Goal: Task Accomplishment & Management: Use online tool/utility

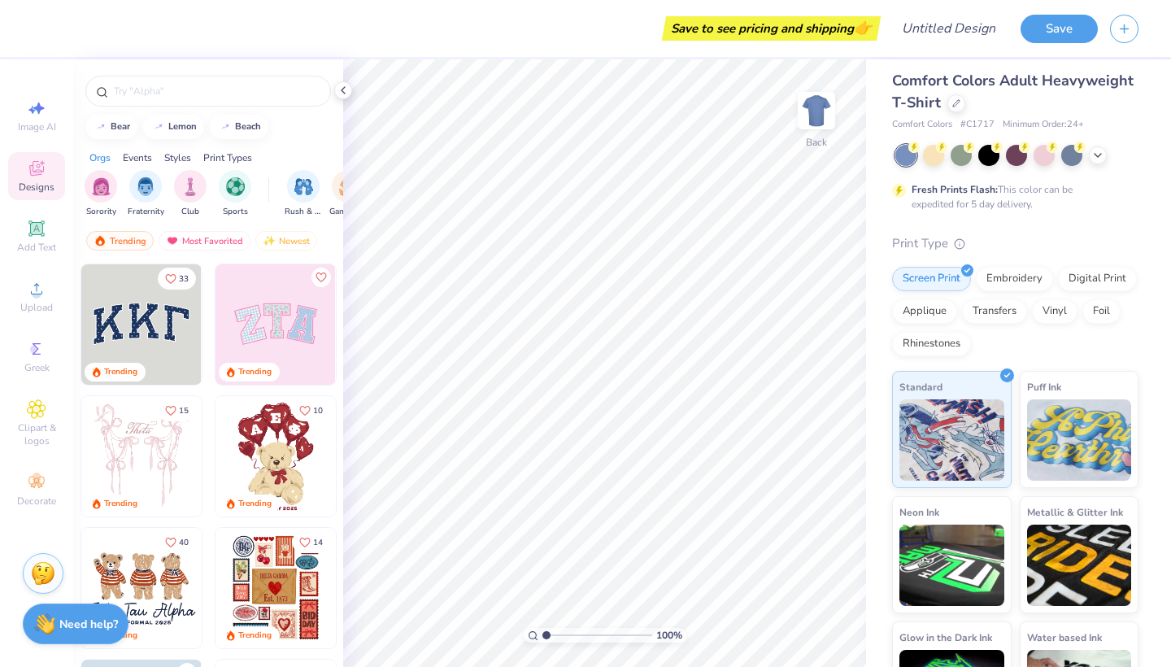
scroll to position [10, 0]
click at [1097, 156] on icon at bounding box center [1097, 152] width 13 height 13
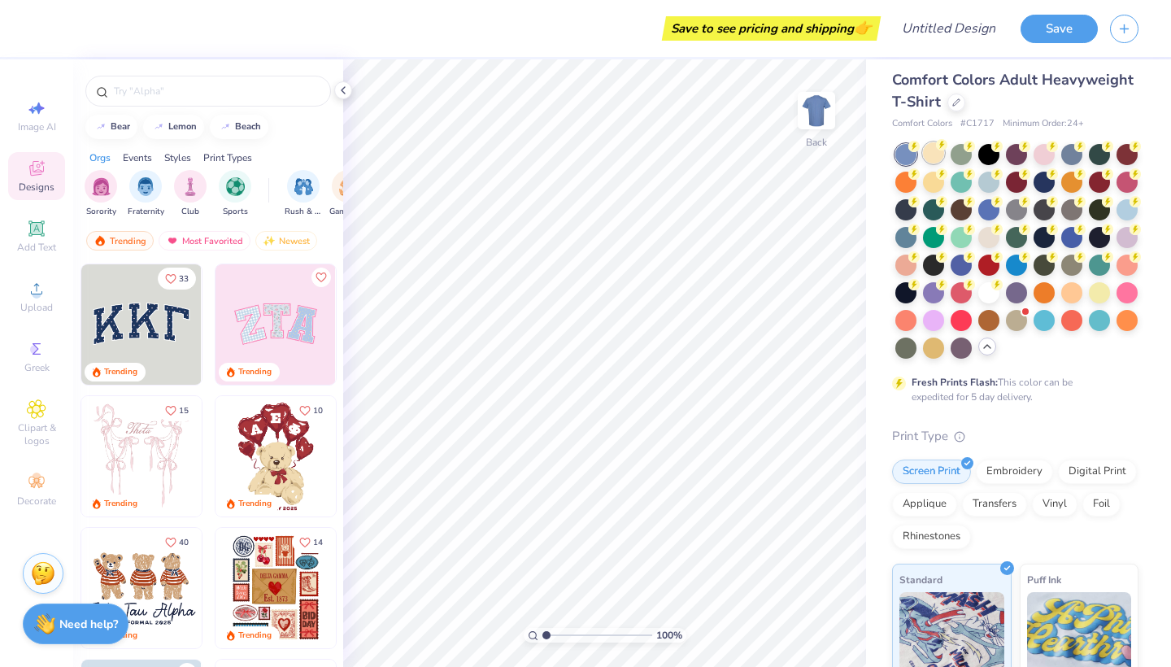
click at [936, 155] on div at bounding box center [933, 152] width 21 height 21
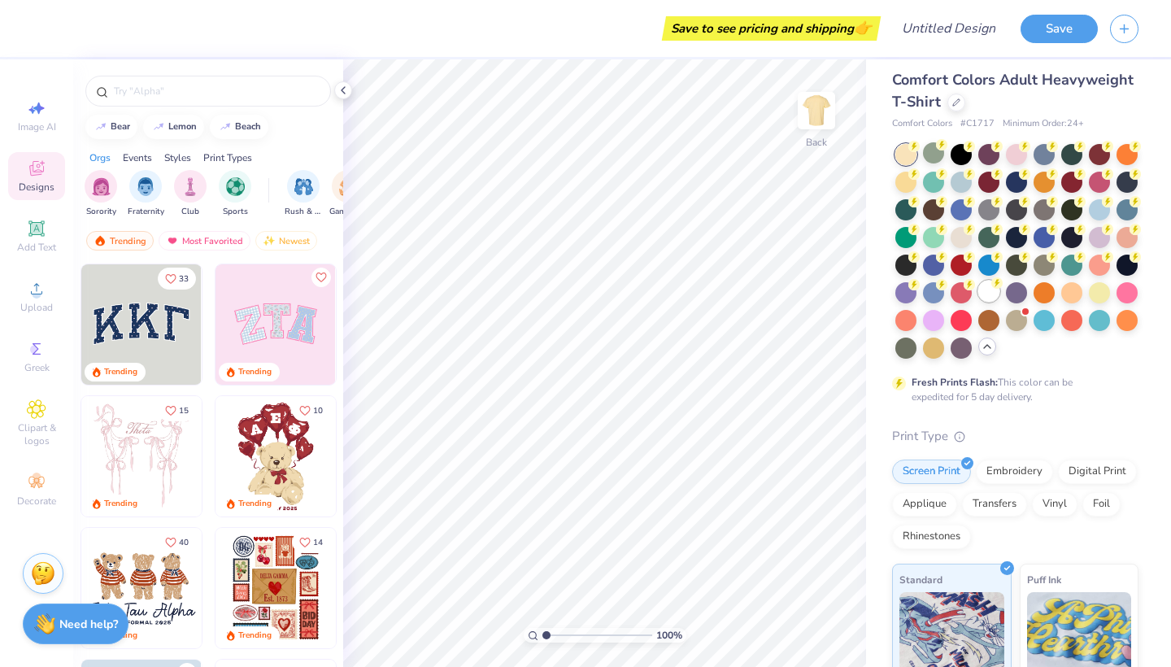
click at [998, 289] on div at bounding box center [988, 291] width 21 height 21
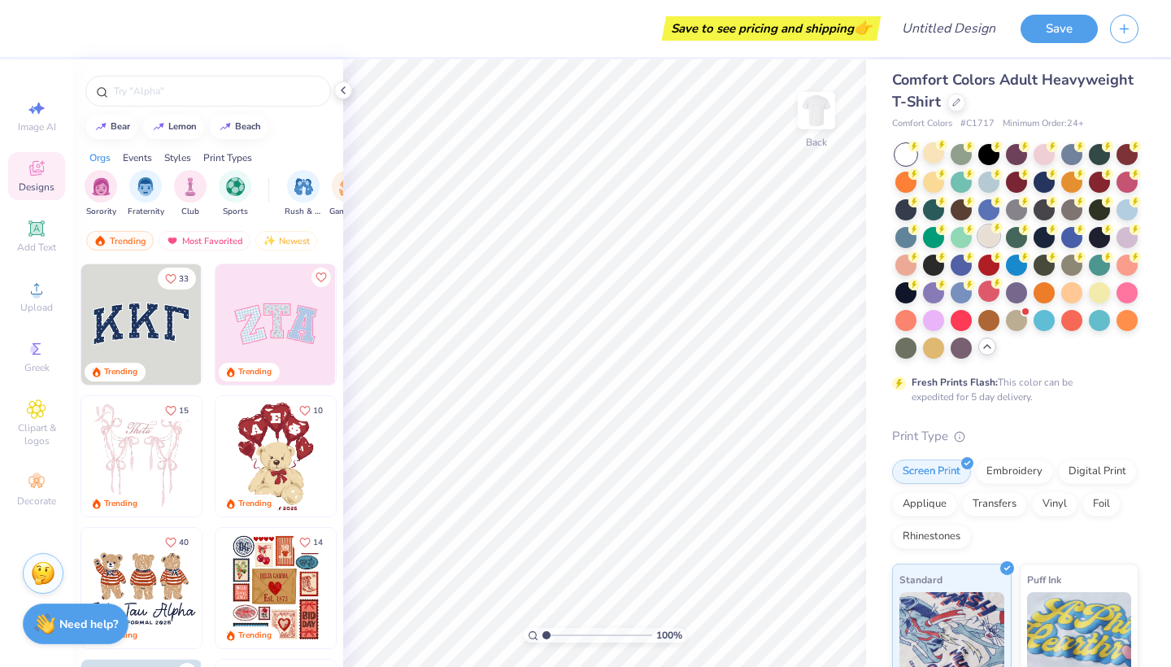
click at [990, 237] on div at bounding box center [988, 235] width 21 height 21
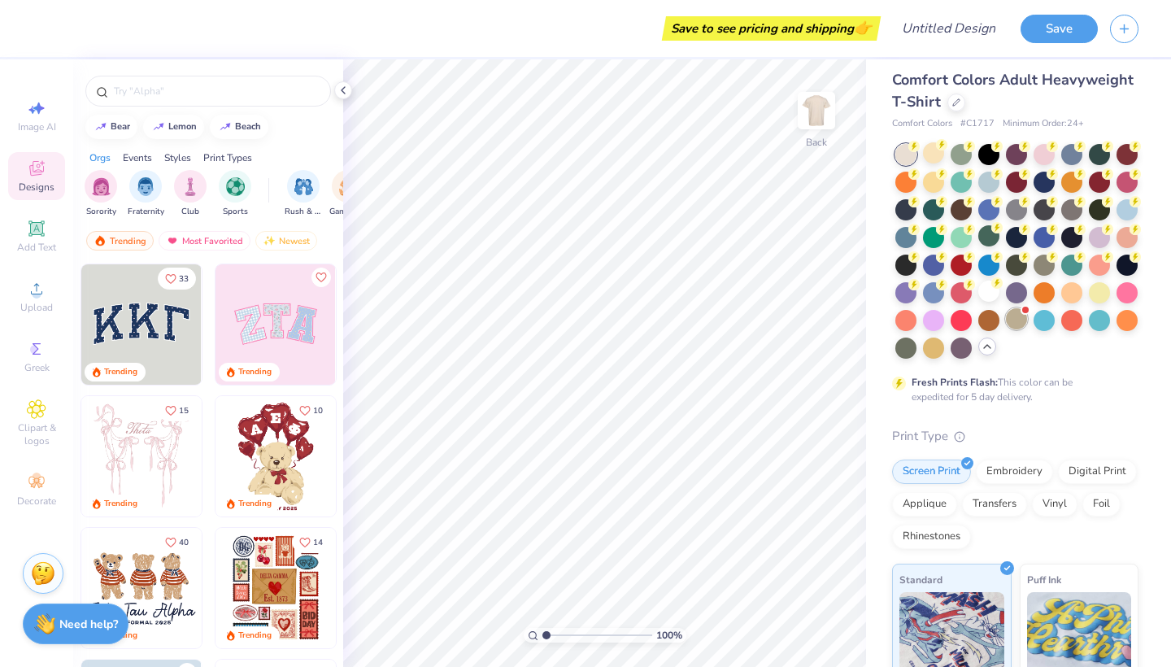
click at [1020, 321] on div at bounding box center [1016, 318] width 21 height 21
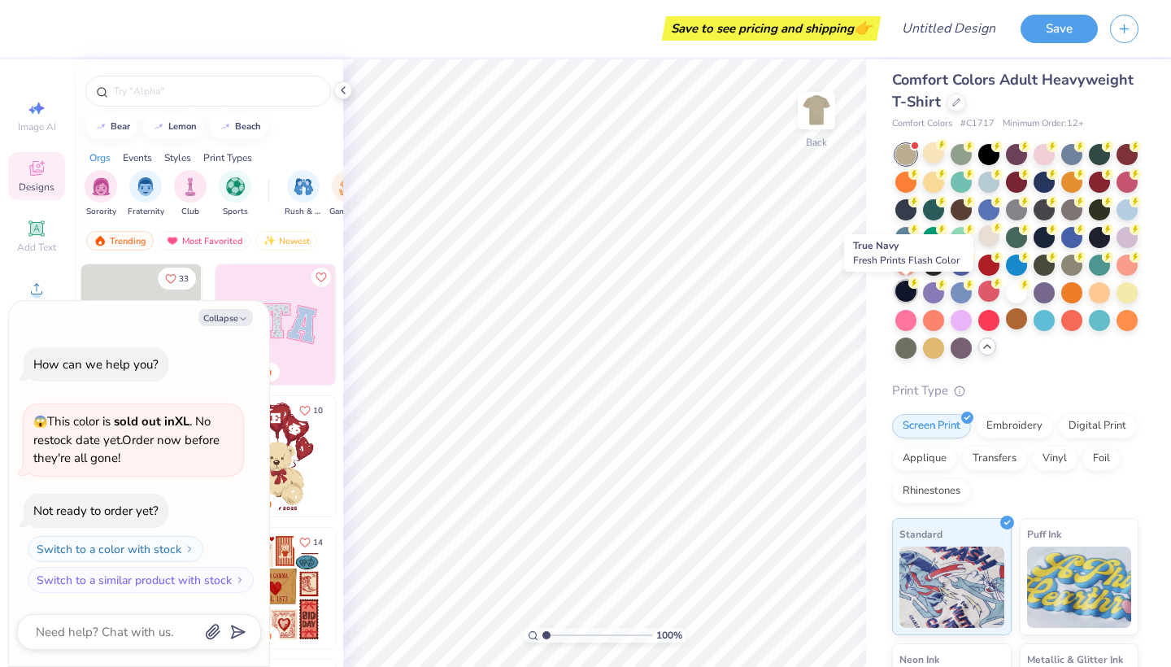
click at [905, 293] on div at bounding box center [905, 291] width 21 height 21
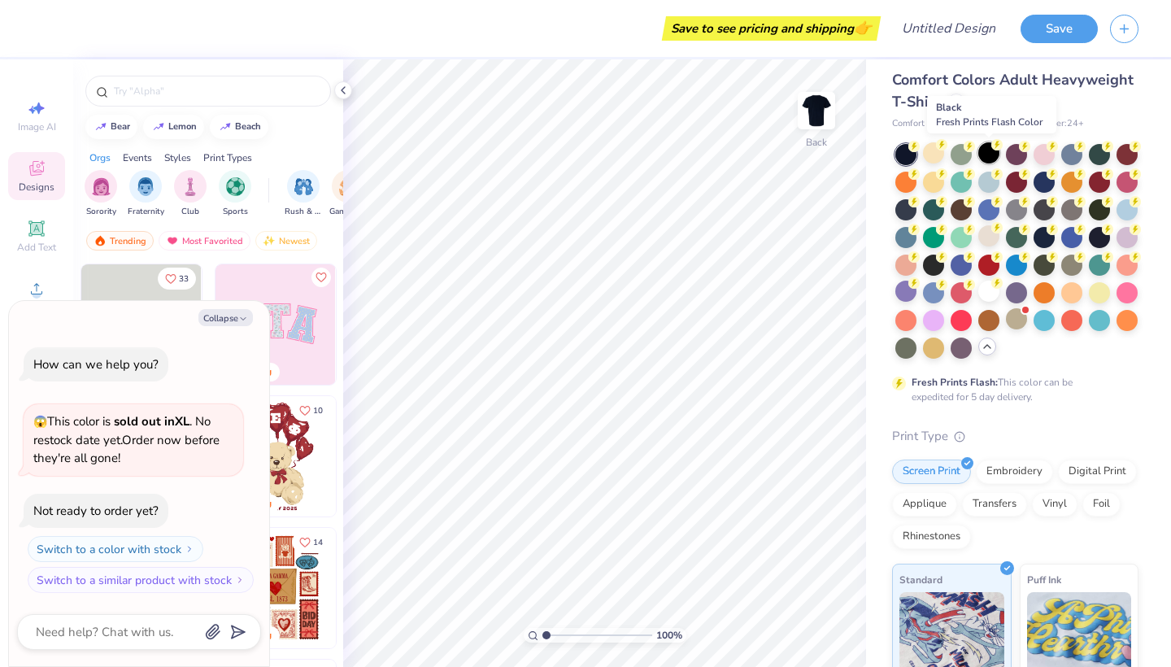
click at [988, 155] on div at bounding box center [988, 152] width 21 height 21
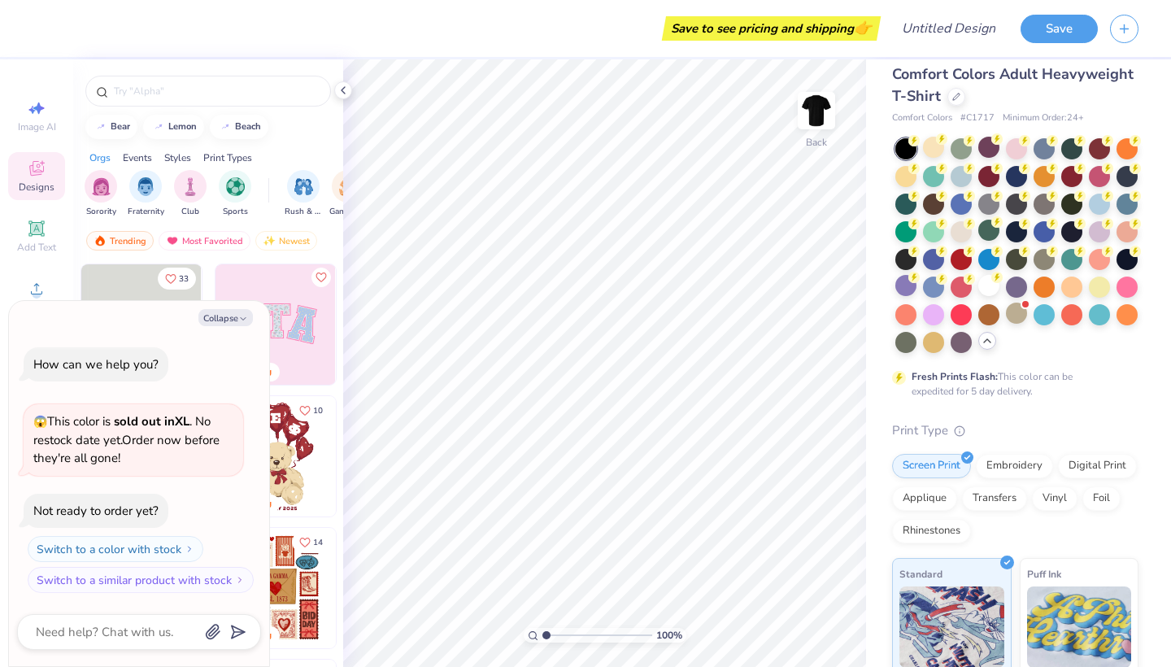
scroll to position [18, 0]
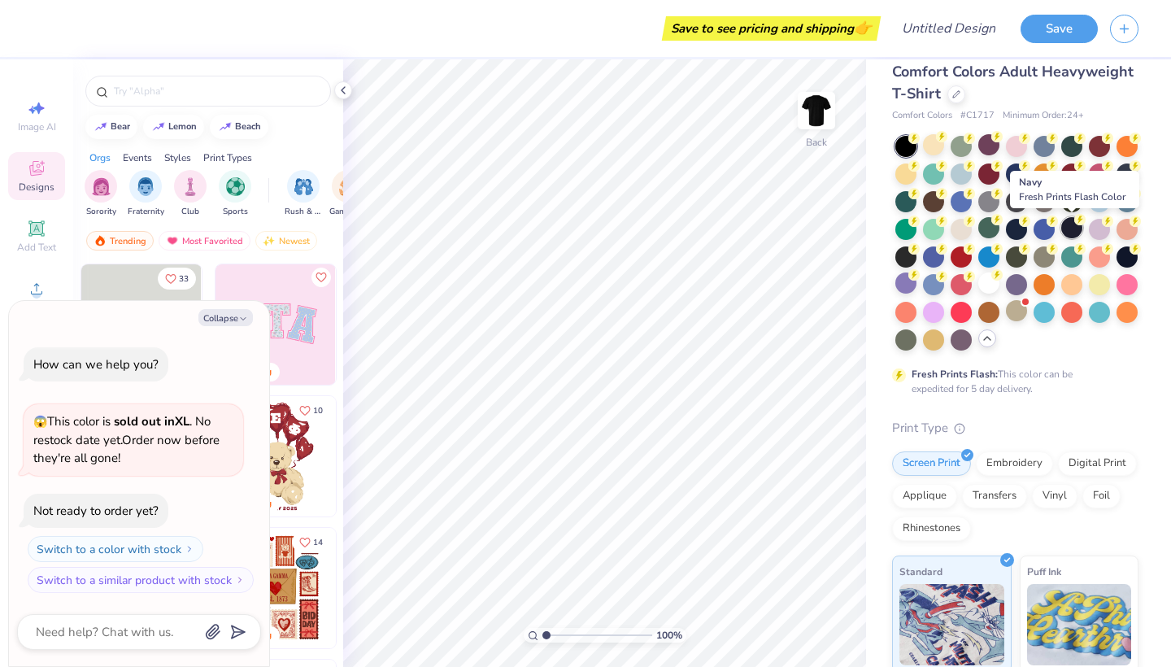
click at [1078, 229] on div at bounding box center [1071, 227] width 21 height 21
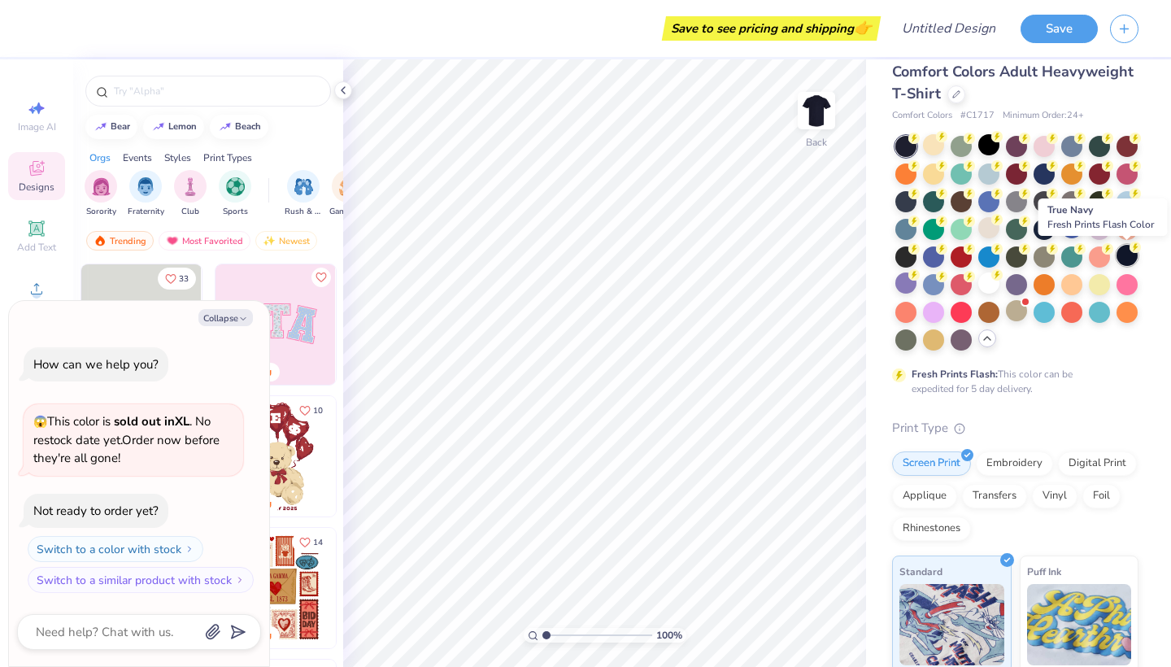
click at [1128, 255] on div at bounding box center [1126, 255] width 21 height 21
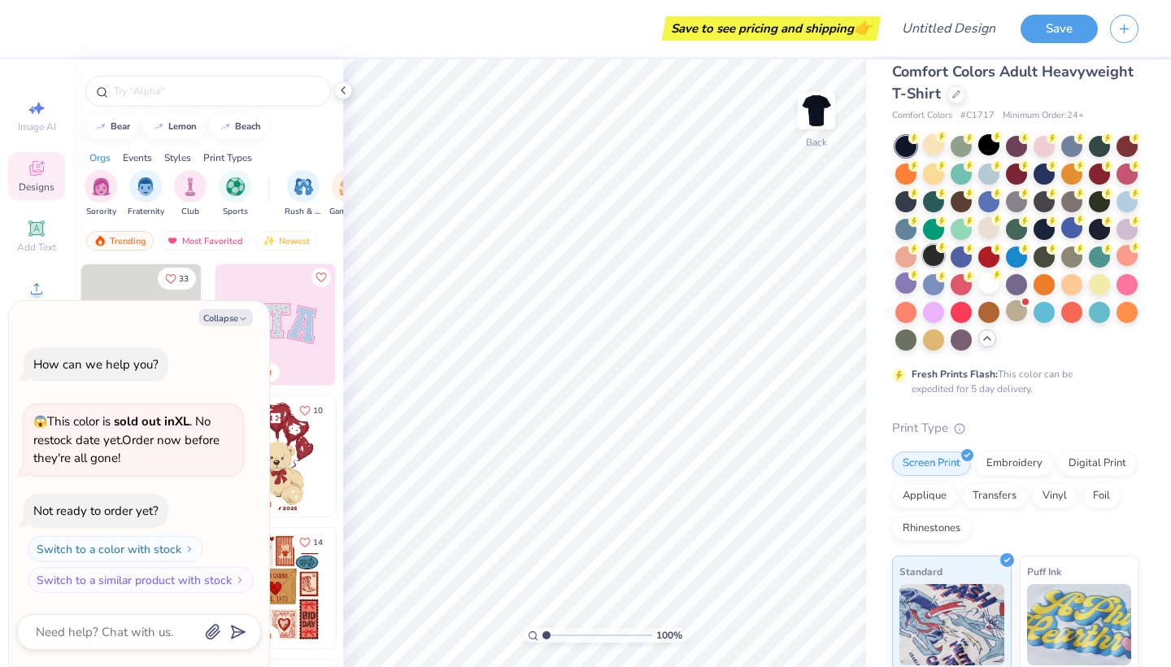
click at [936, 266] on div at bounding box center [933, 255] width 21 height 21
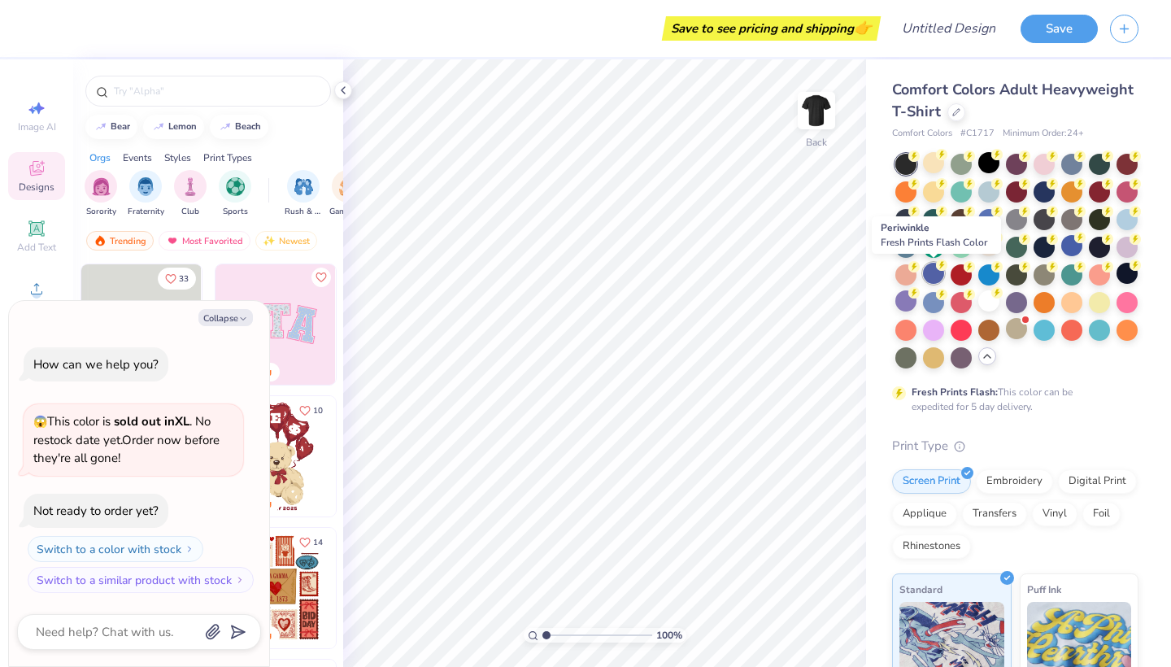
scroll to position [0, 0]
click at [991, 156] on icon at bounding box center [996, 154] width 11 height 11
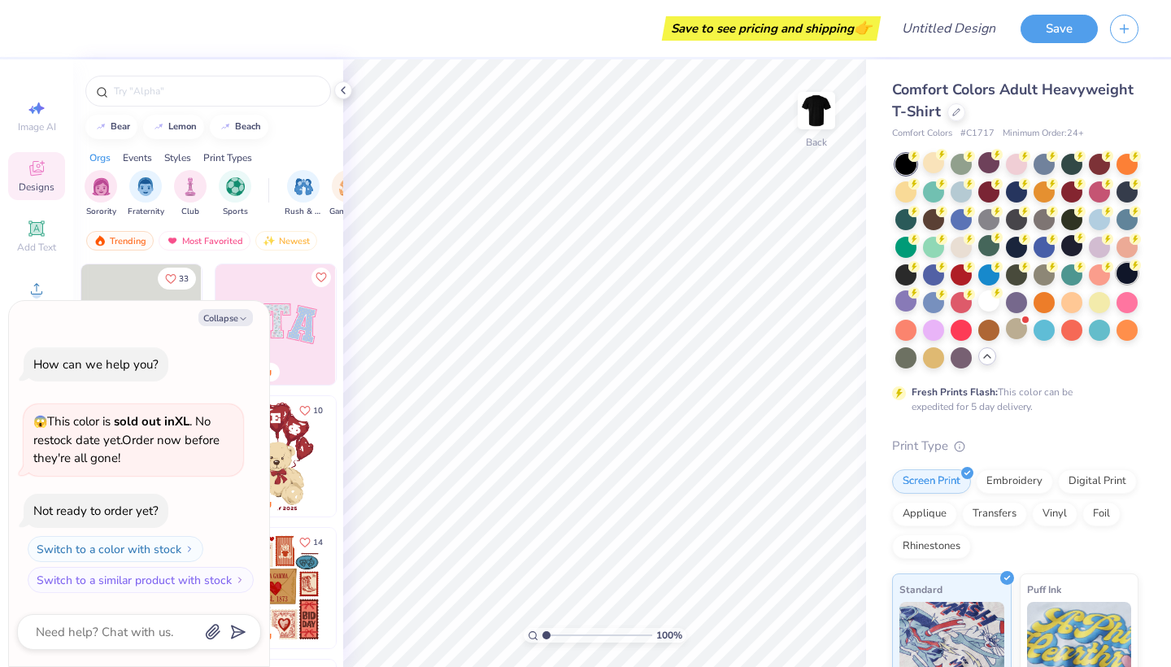
click at [1122, 267] on div at bounding box center [1126, 273] width 21 height 21
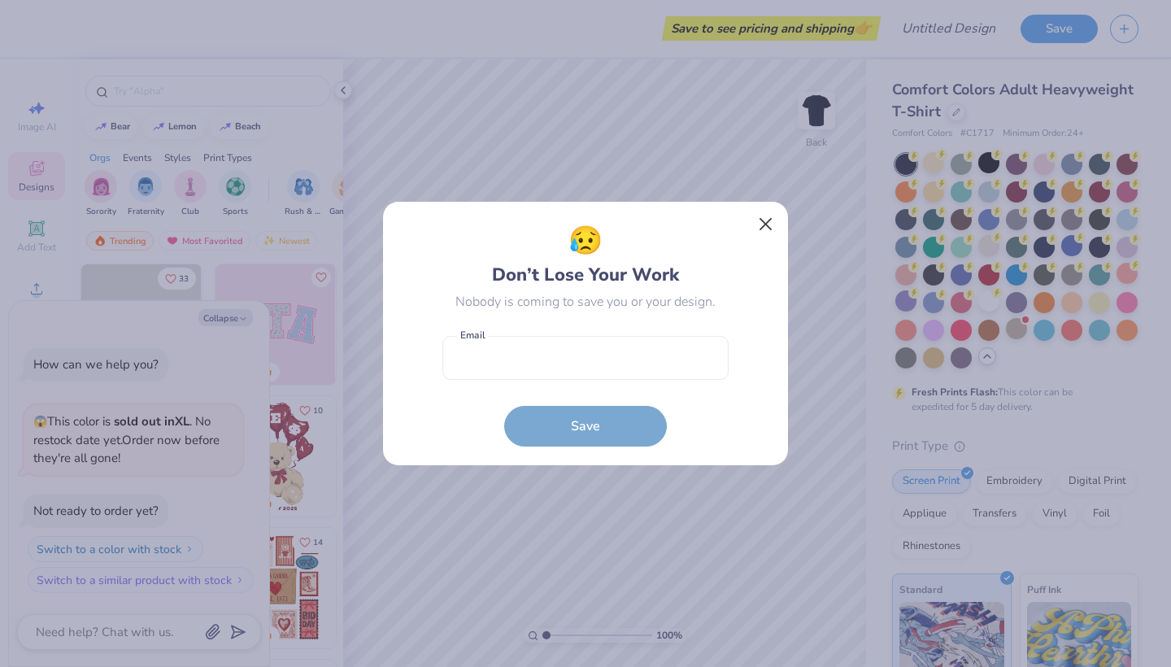
click at [760, 228] on button "Close" at bounding box center [765, 224] width 31 height 31
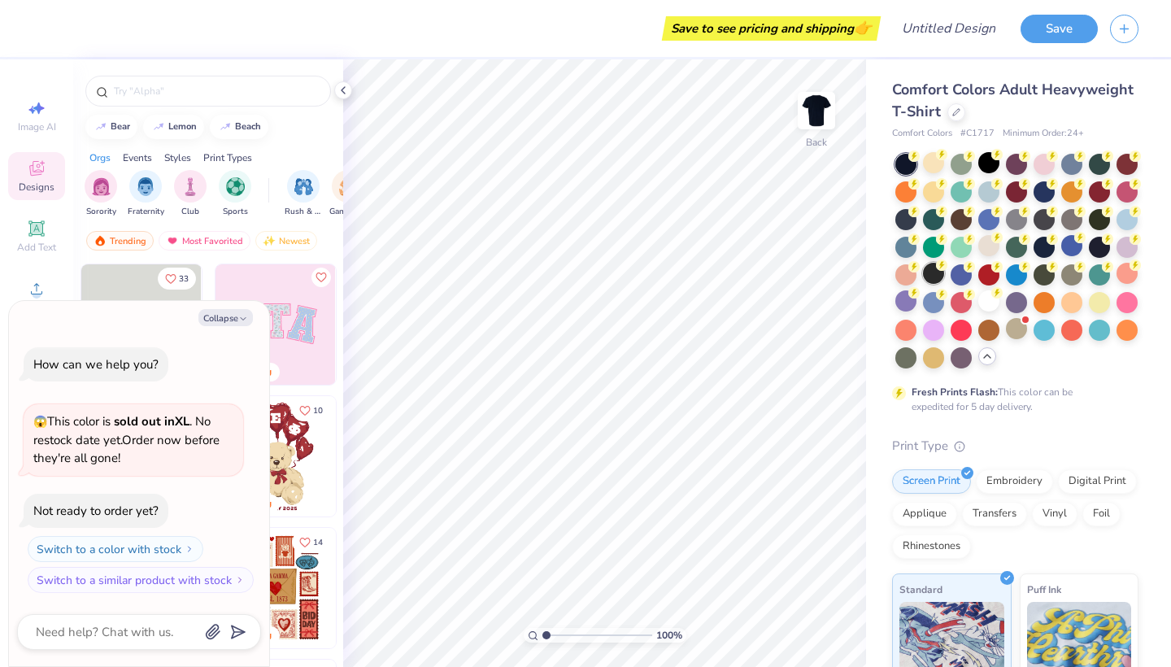
click at [933, 274] on div at bounding box center [933, 273] width 21 height 21
click at [240, 320] on icon "button" at bounding box center [243, 319] width 10 height 10
type textarea "x"
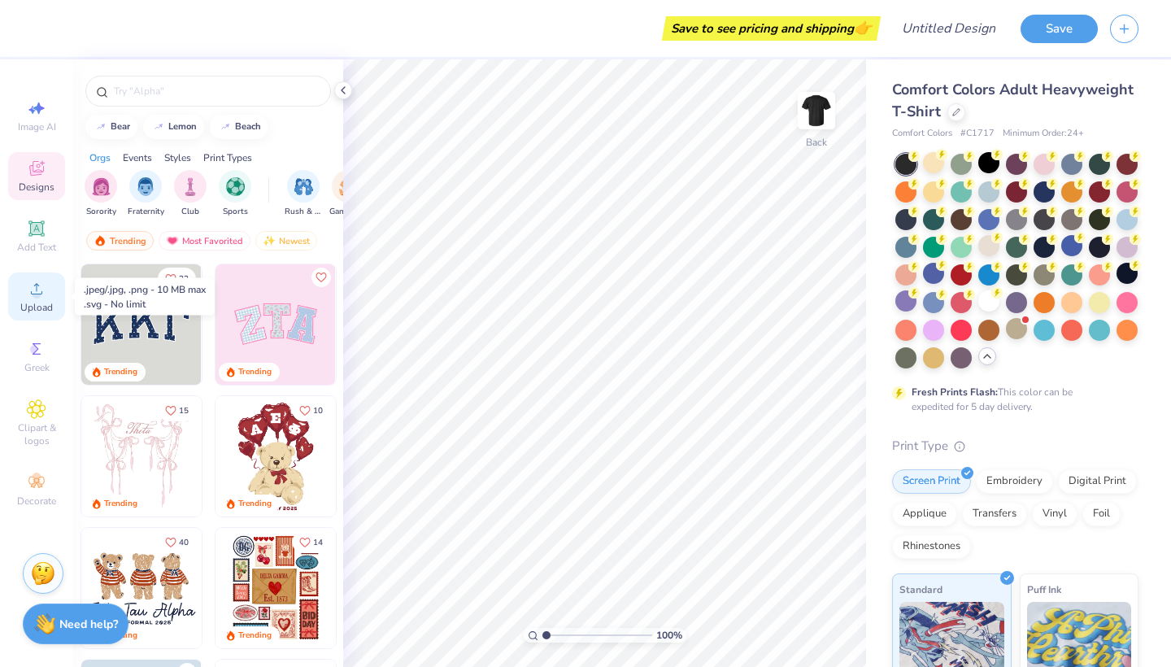
click at [27, 293] on icon at bounding box center [37, 289] width 20 height 20
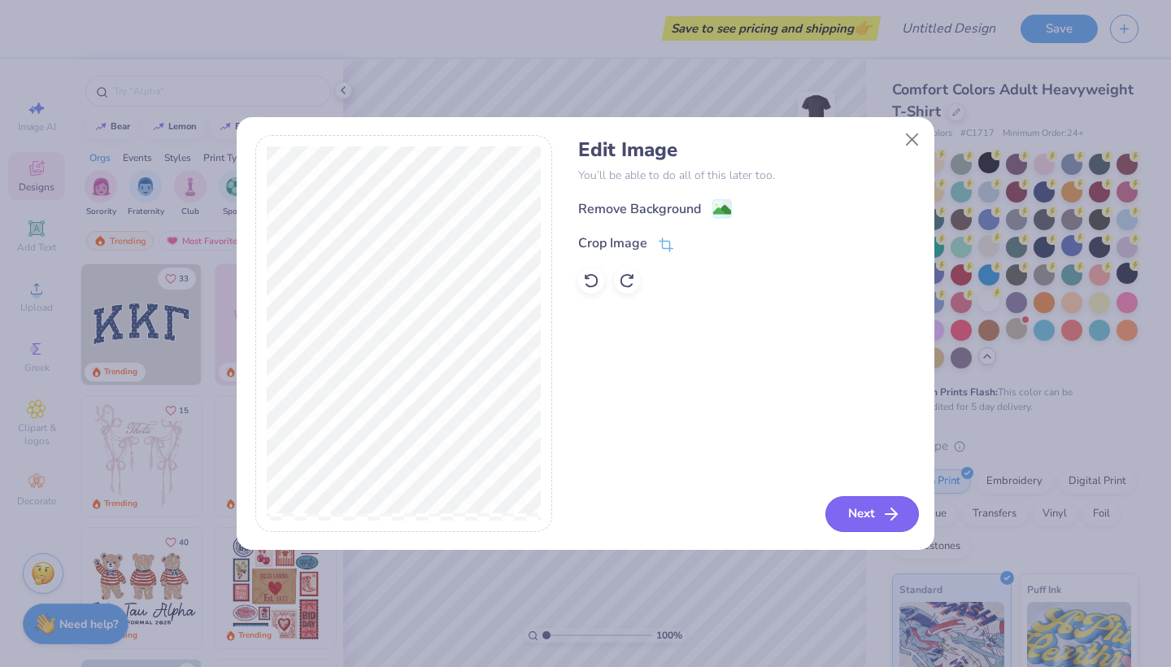
click at [868, 511] on button "Next" at bounding box center [872, 514] width 94 height 36
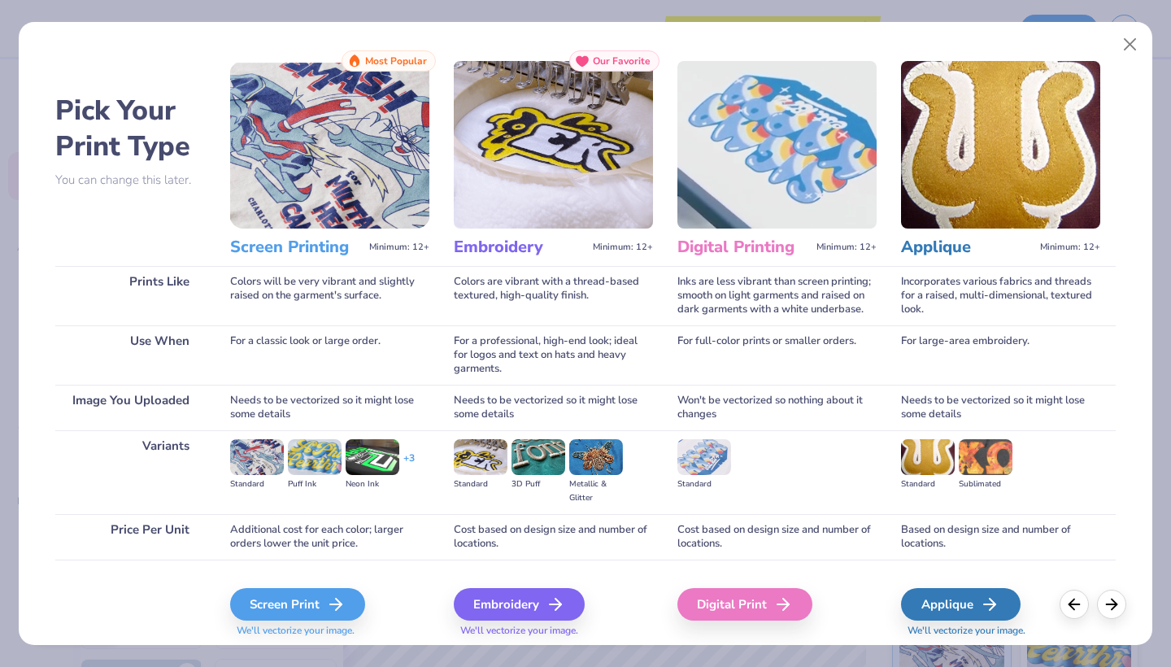
scroll to position [14, 0]
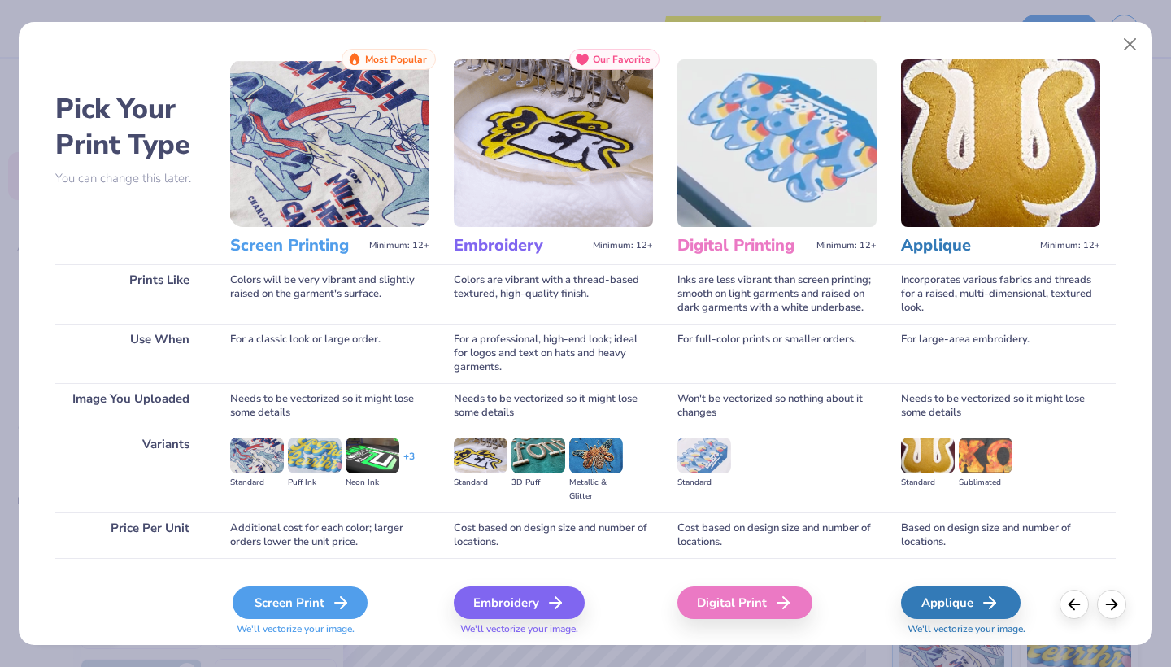
click at [354, 605] on div "Screen Print" at bounding box center [300, 602] width 135 height 33
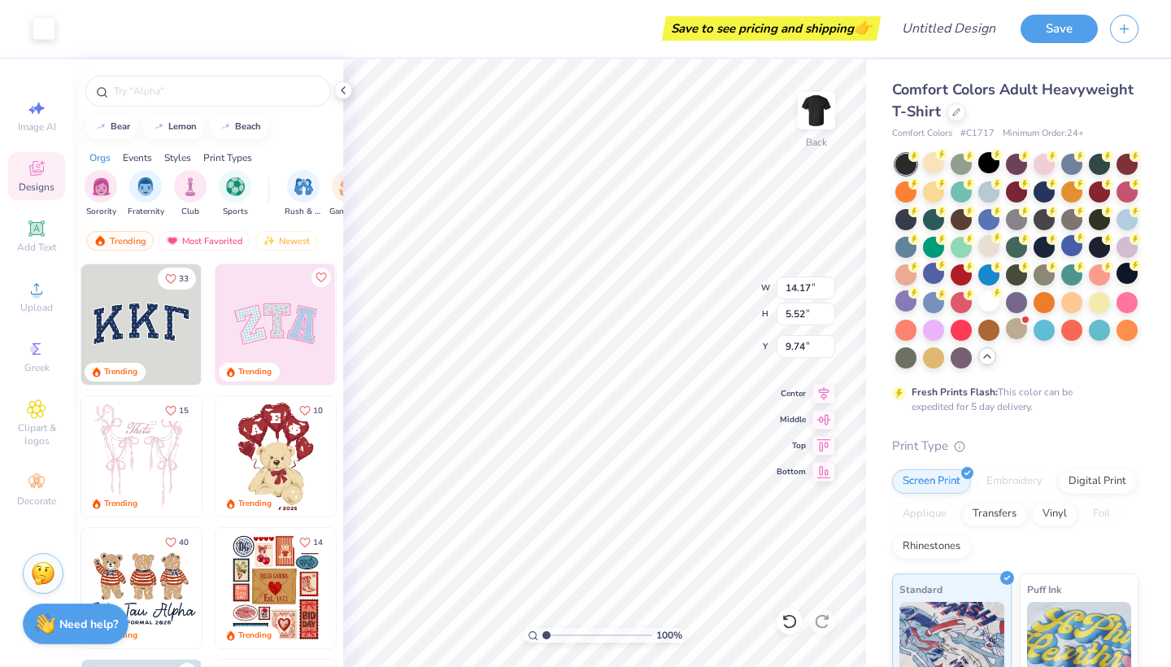
type input "3.00"
type input "12.77"
type input "4.97"
type input "3.00"
type input "11.67"
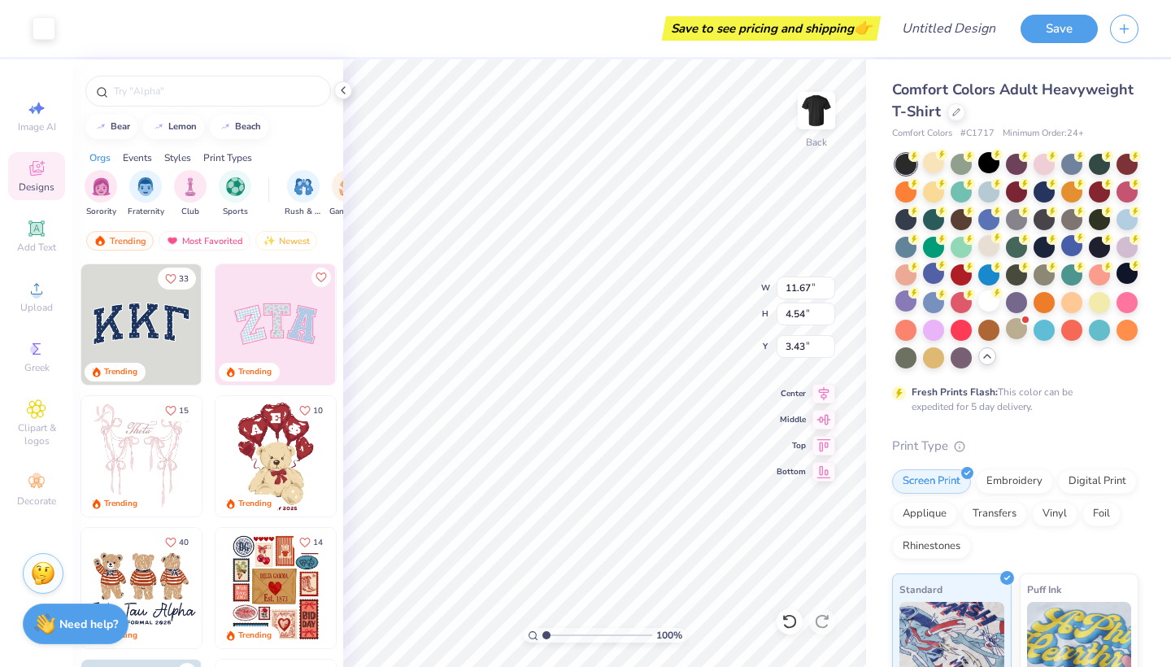
type input "4.54"
type input "3.00"
click at [338, 94] on icon at bounding box center [343, 90] width 13 height 13
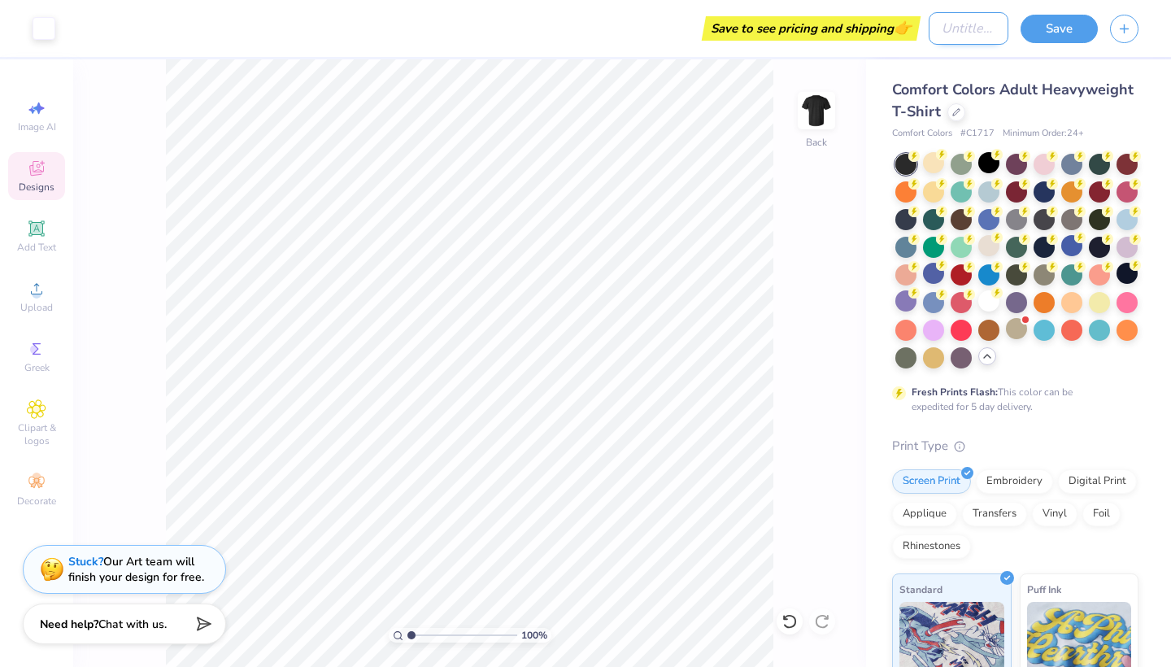
click at [945, 32] on input "Design Title" at bounding box center [969, 28] width 80 height 33
type input "CR Logo Tee"
click at [1047, 30] on button "Save" at bounding box center [1058, 26] width 77 height 28
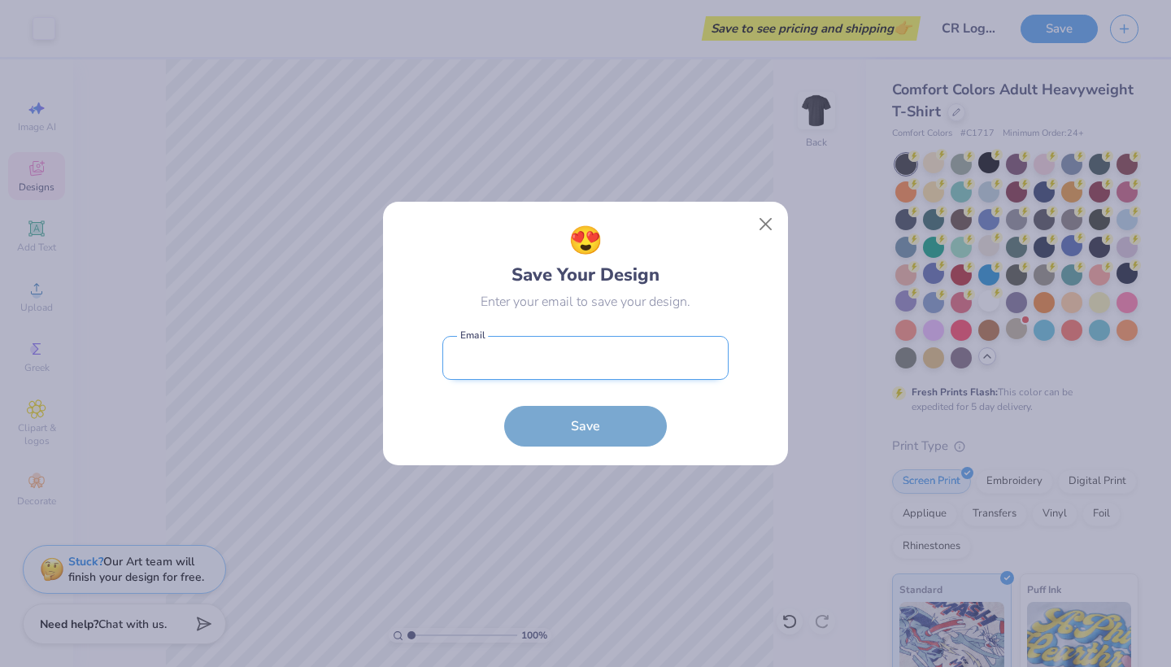
click at [509, 355] on input "email" at bounding box center [585, 358] width 286 height 45
type input "bekka@cityrootscoffee.com"
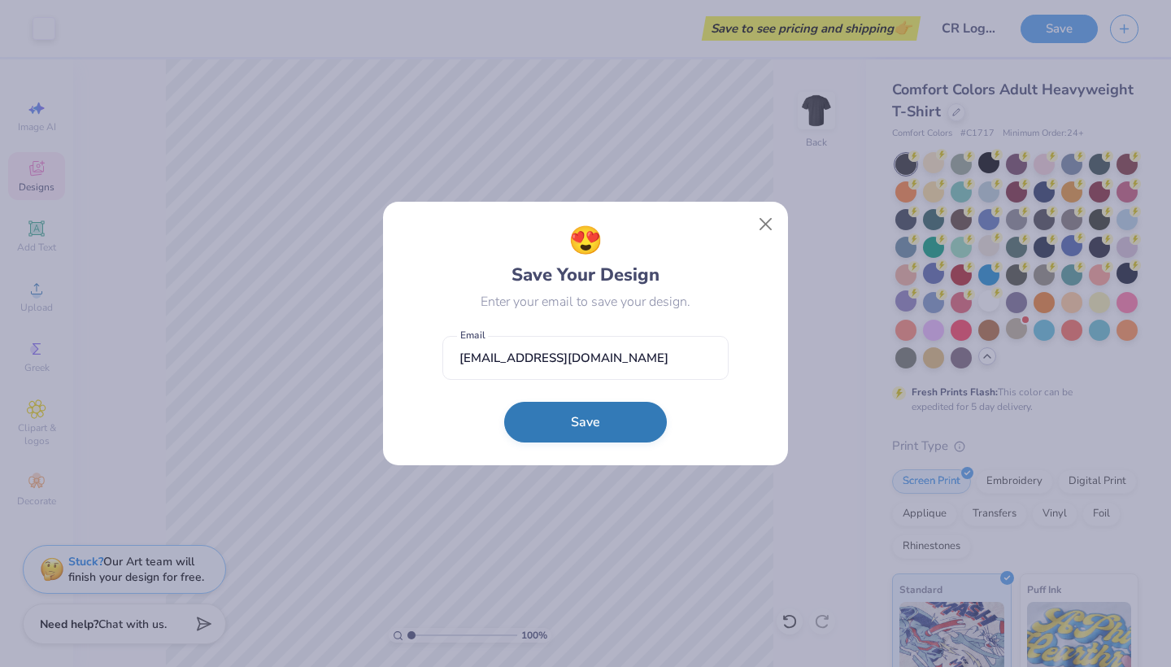
click at [594, 424] on button "Save" at bounding box center [585, 422] width 163 height 41
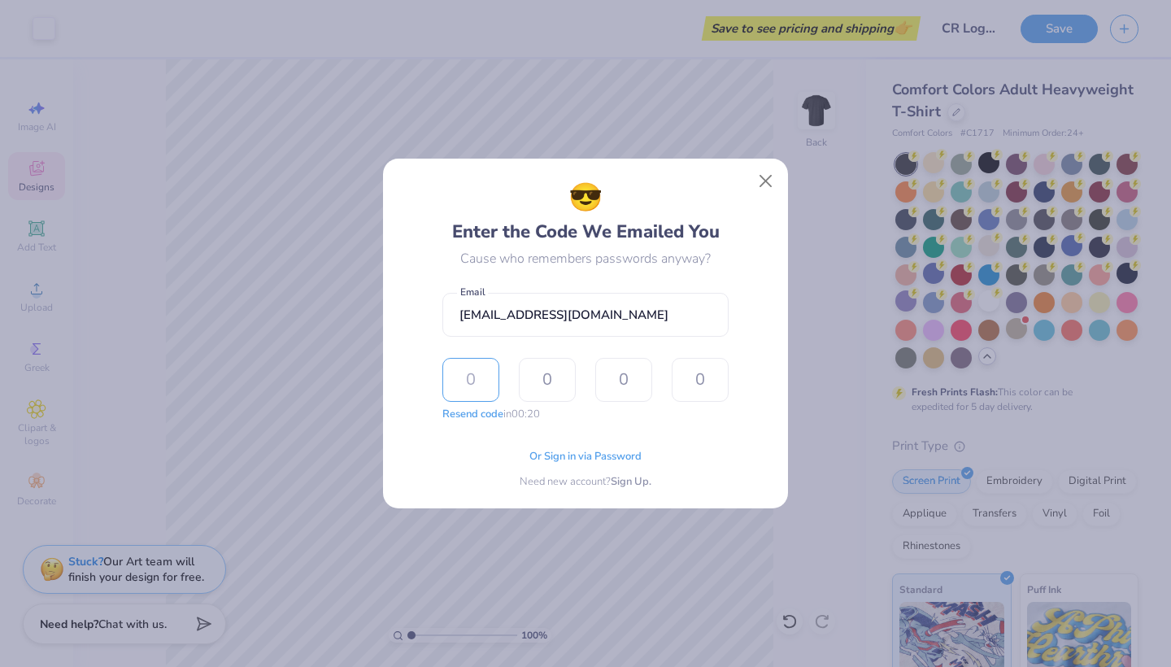
type input "8"
type input "1"
type input "0"
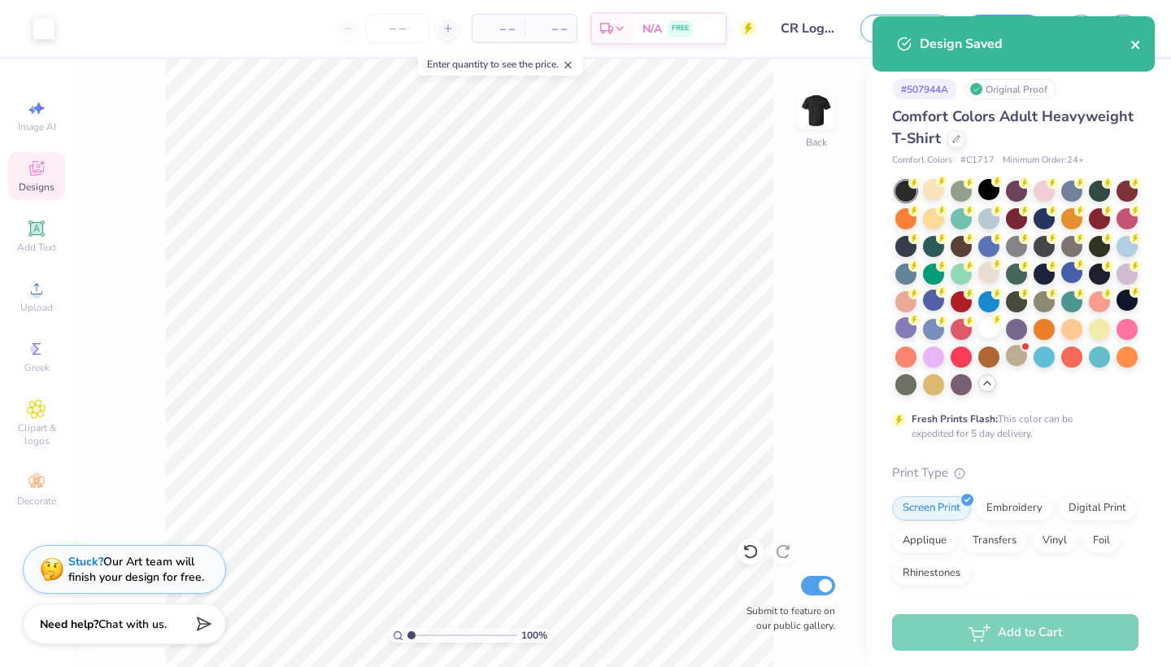
click at [1135, 45] on icon "close" at bounding box center [1135, 45] width 8 height 8
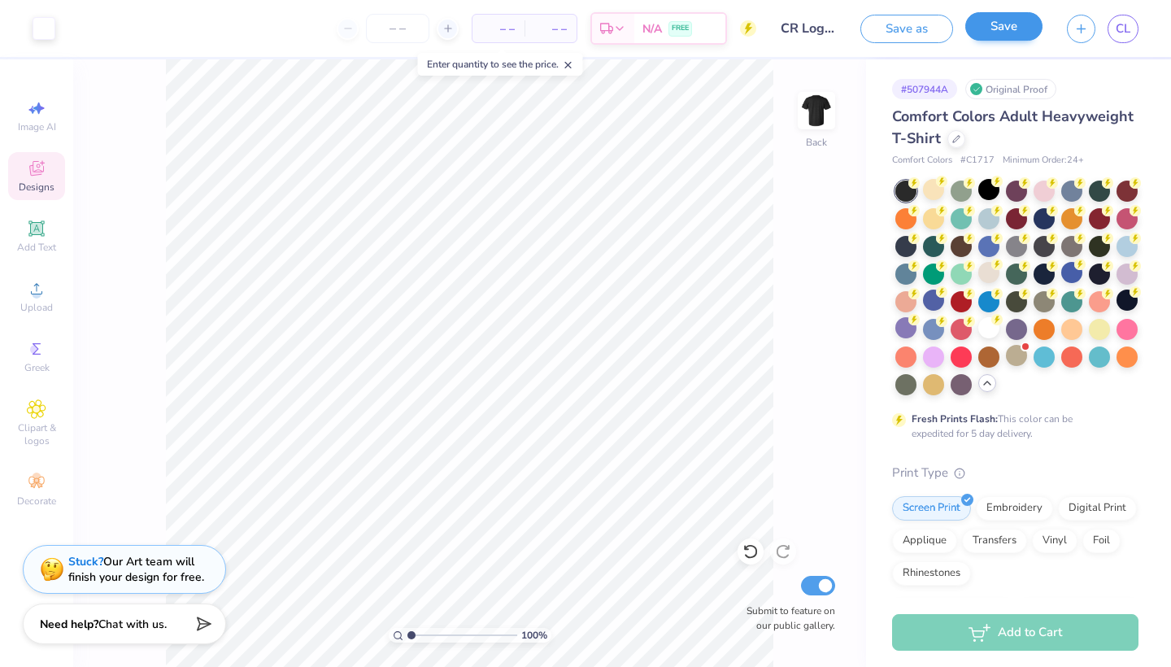
click at [1009, 38] on button "Save" at bounding box center [1003, 26] width 77 height 28
click at [36, 298] on div "Upload" at bounding box center [36, 296] width 57 height 48
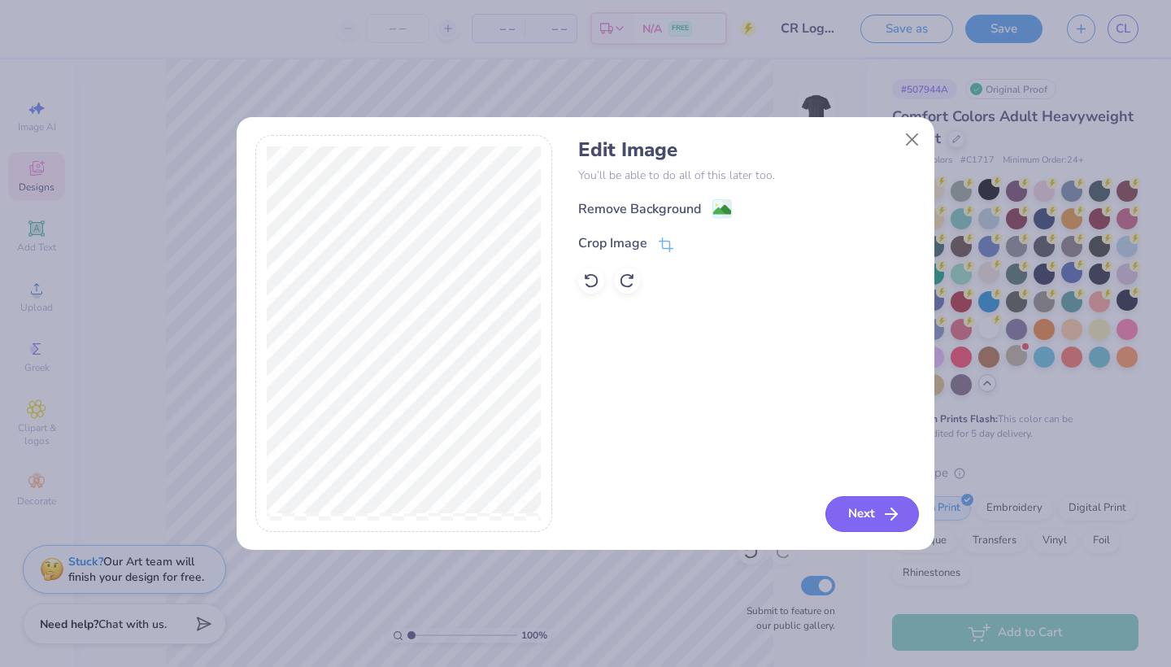
click at [889, 511] on icon "button" at bounding box center [891, 514] width 20 height 20
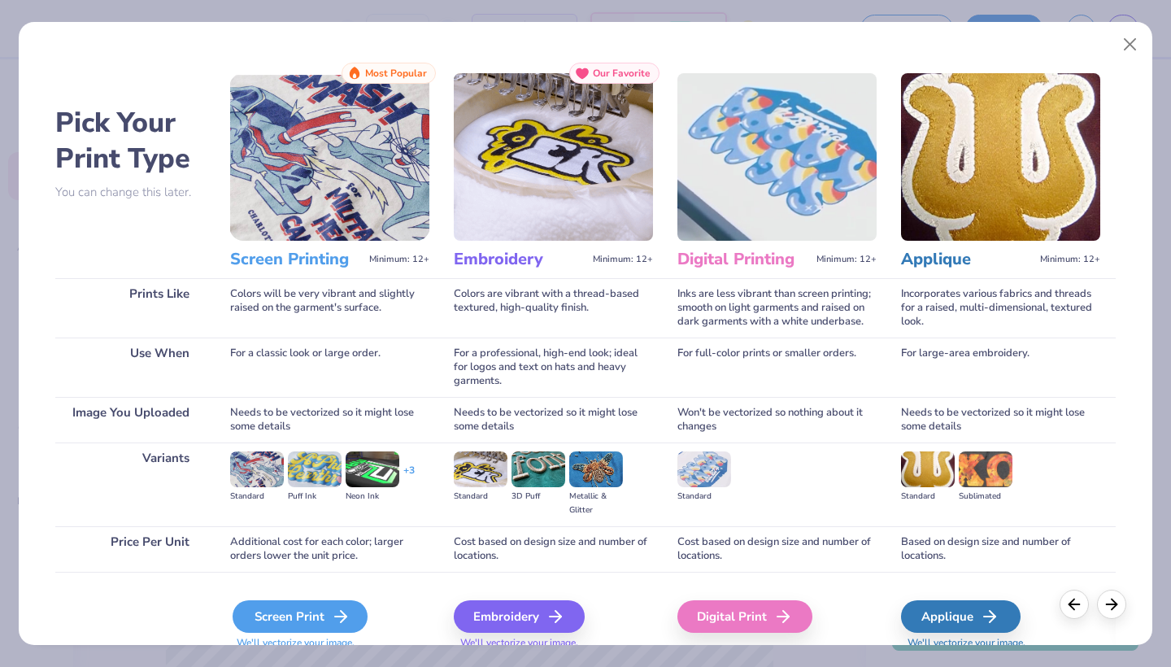
click at [324, 616] on div "Screen Print" at bounding box center [300, 616] width 135 height 33
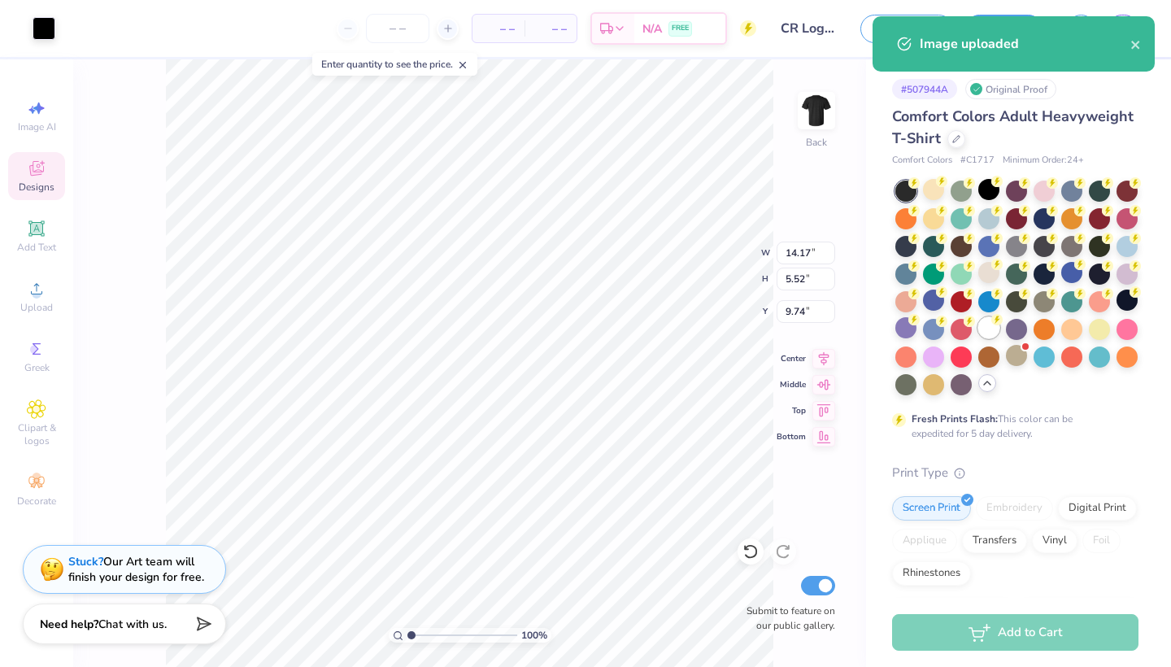
click at [920, 189] on circle at bounding box center [913, 182] width 11 height 11
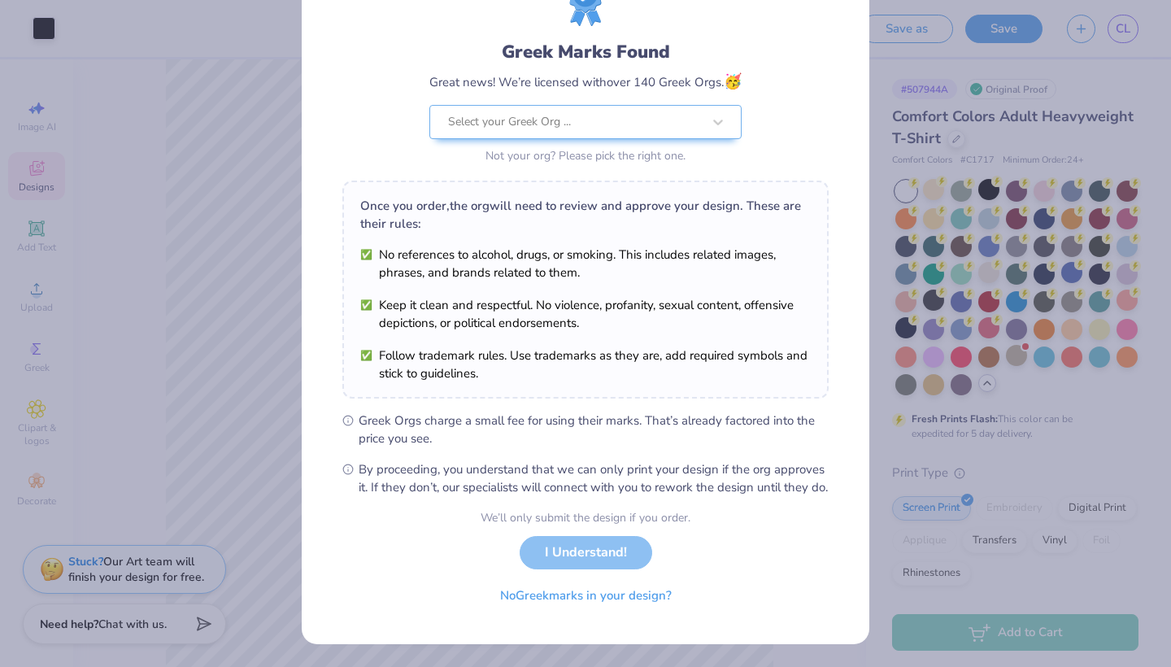
scroll to position [94, 0]
click at [589, 598] on button "No Greek marks in your design?" at bounding box center [585, 591] width 199 height 33
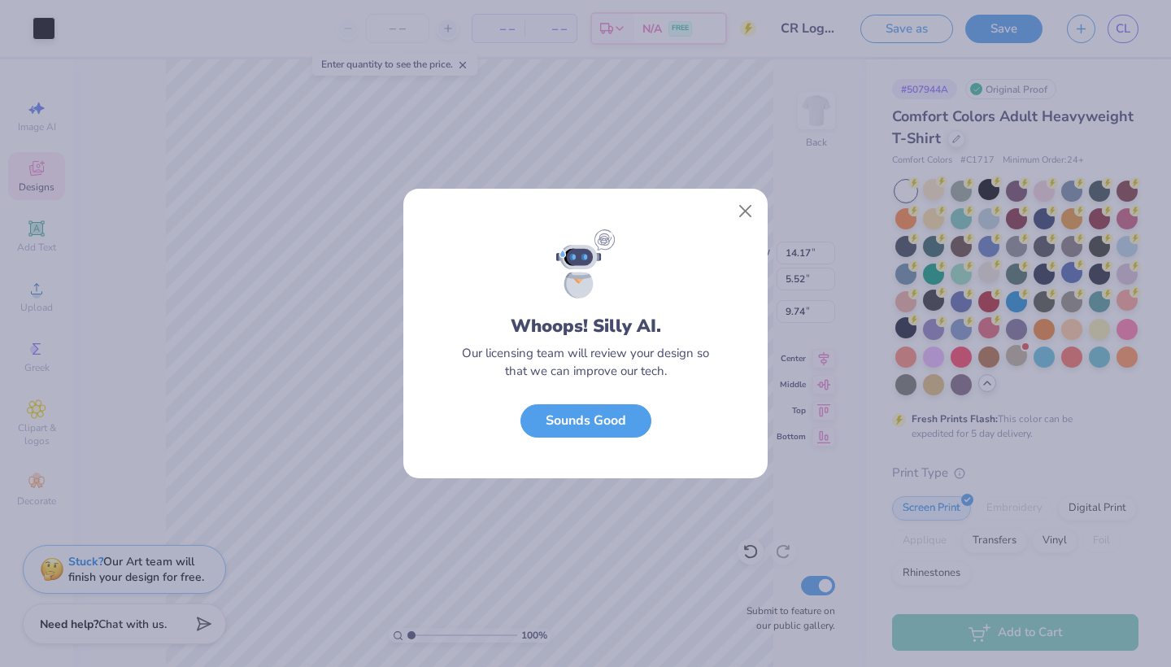
scroll to position [0, 0]
click at [575, 426] on button "Sounds Good" at bounding box center [585, 416] width 131 height 33
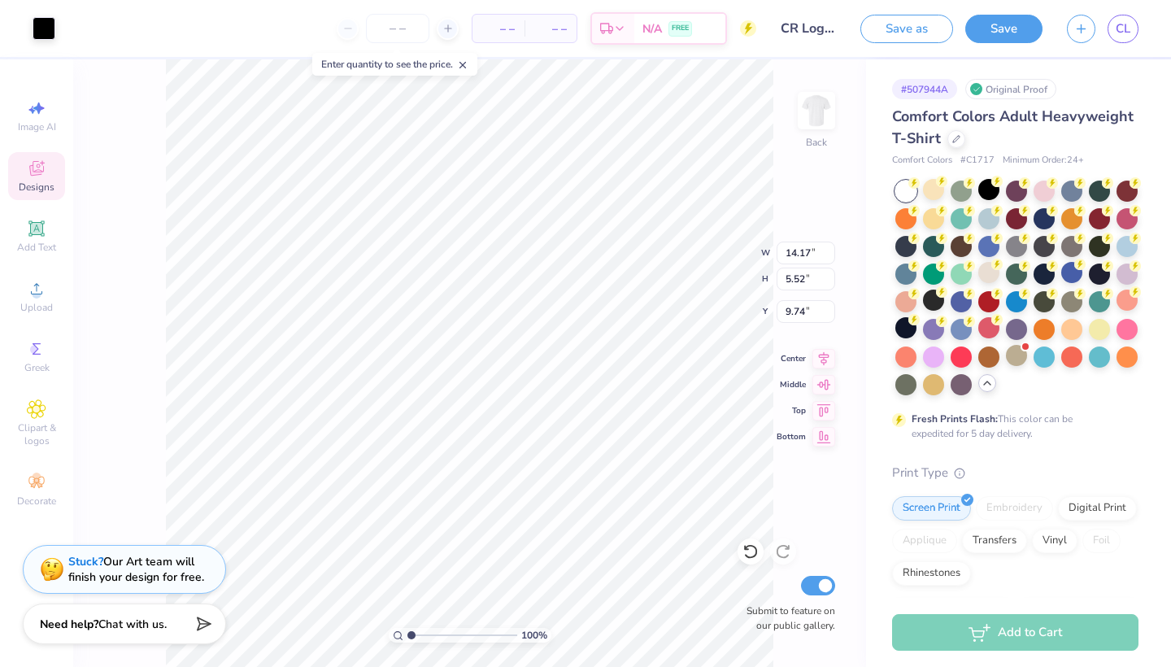
type input "3.00"
type input "12.19"
type input "4.75"
click at [37, 283] on icon at bounding box center [37, 289] width 20 height 20
click at [37, 415] on icon at bounding box center [37, 409] width 18 height 18
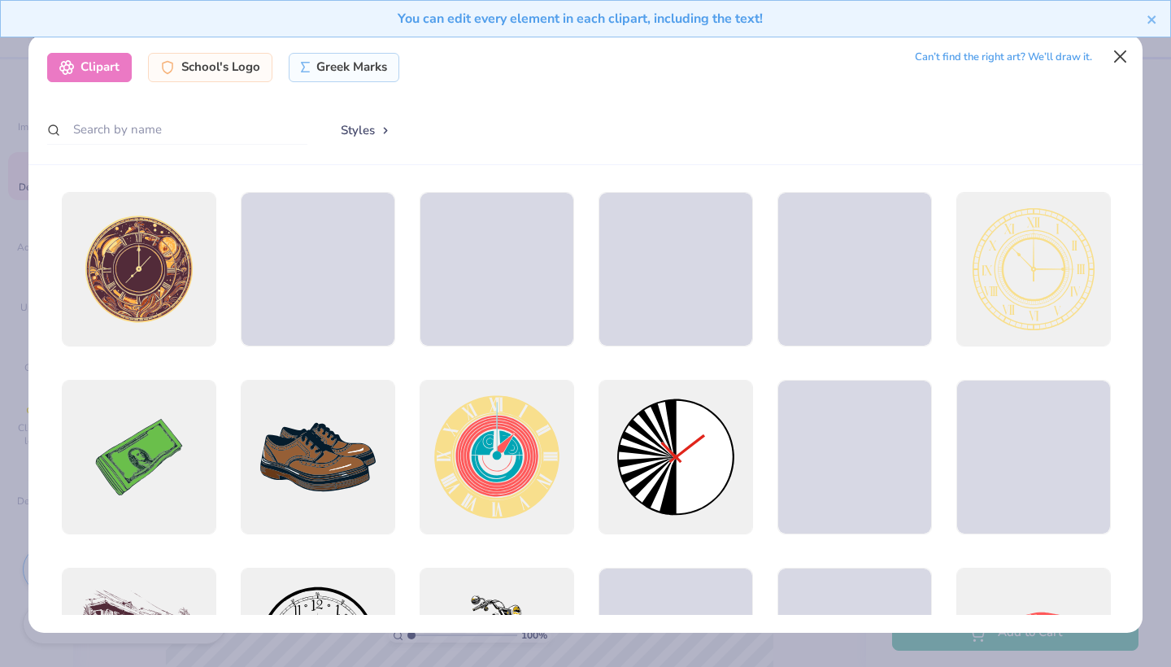
click at [1120, 52] on button "Close" at bounding box center [1120, 56] width 31 height 31
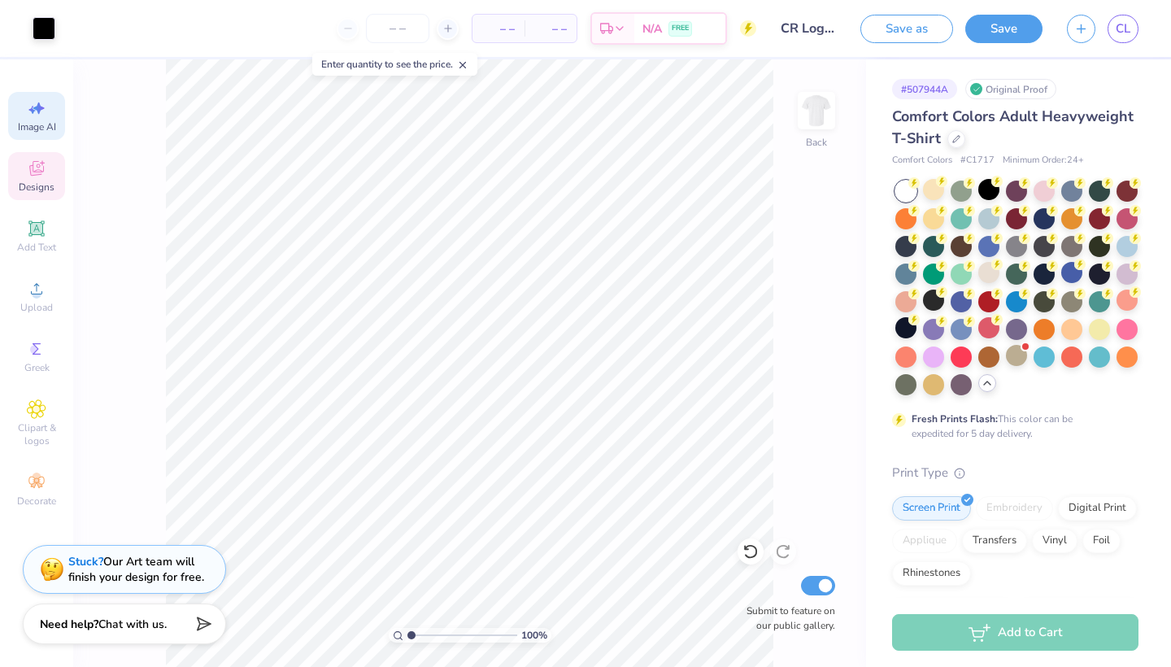
click at [33, 114] on icon at bounding box center [37, 108] width 20 height 20
select select "4"
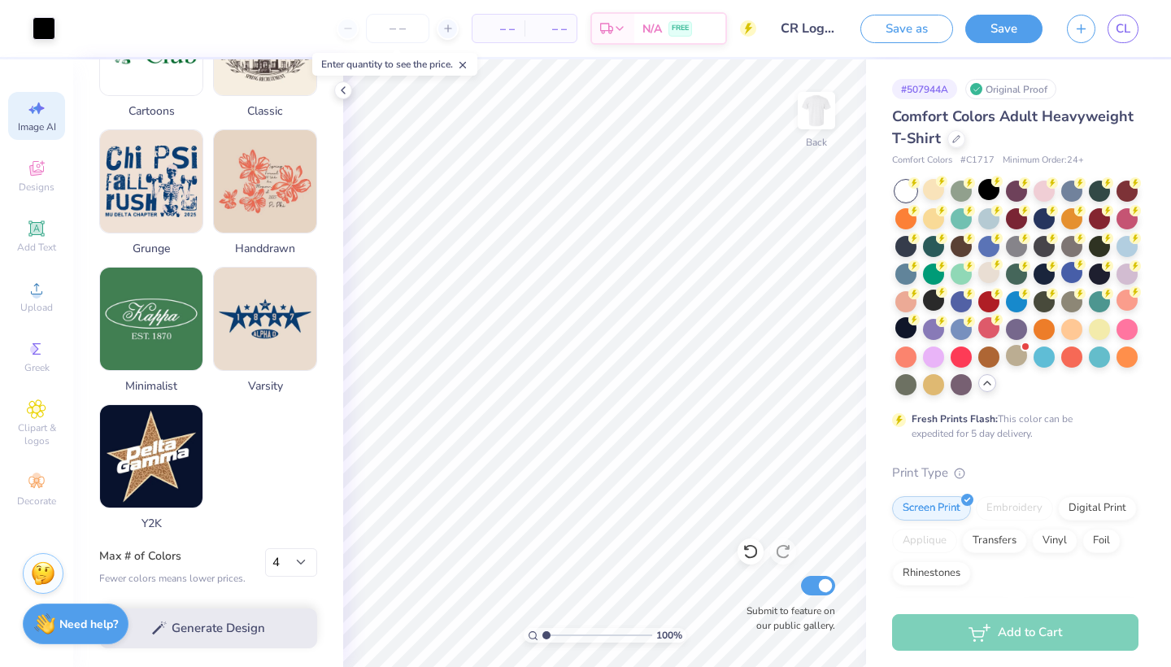
scroll to position [733, 0]
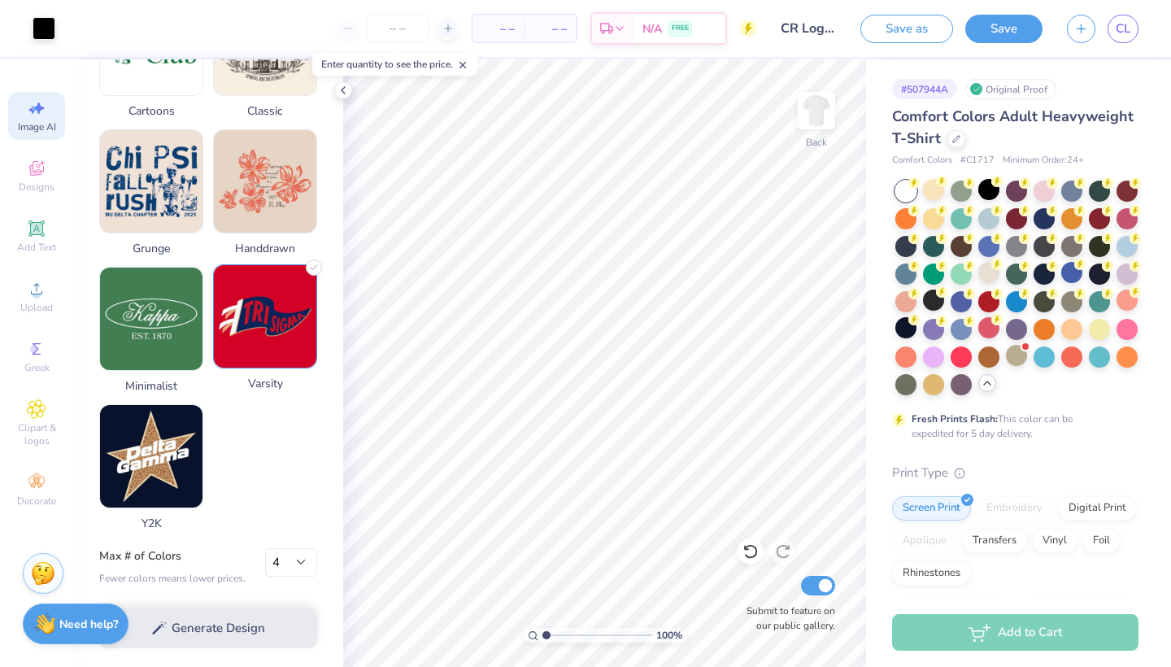
click at [284, 321] on img at bounding box center [265, 316] width 102 height 102
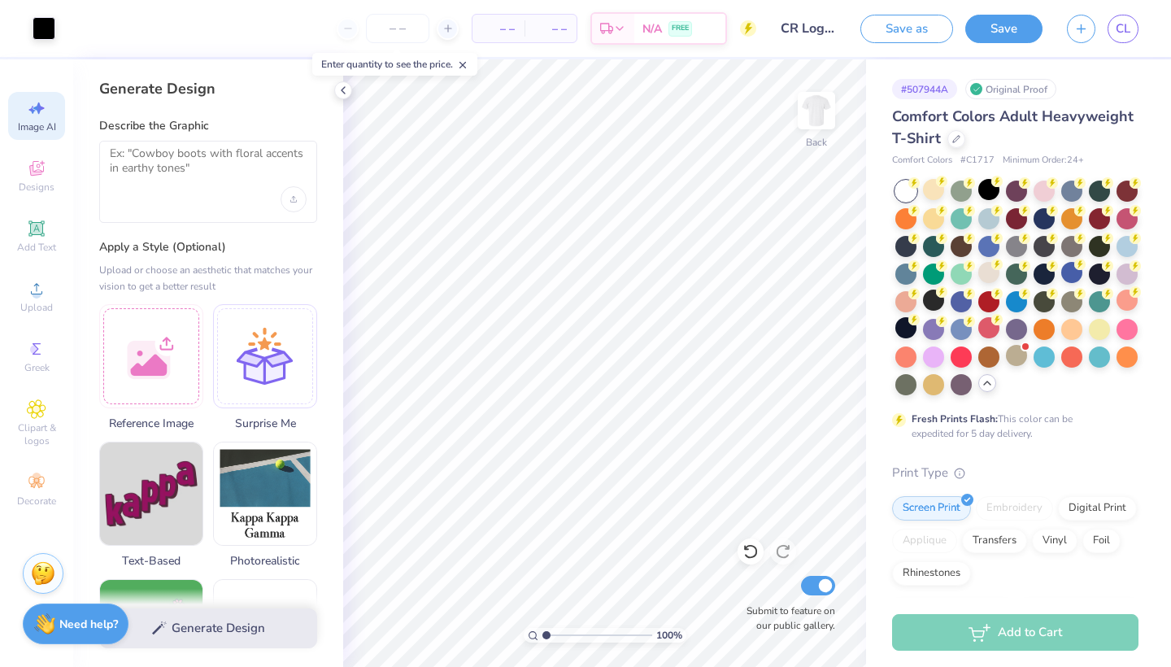
scroll to position [0, 0]
click at [166, 163] on textarea at bounding box center [208, 166] width 197 height 41
click at [199, 161] on textarea at bounding box center [208, 166] width 197 height 41
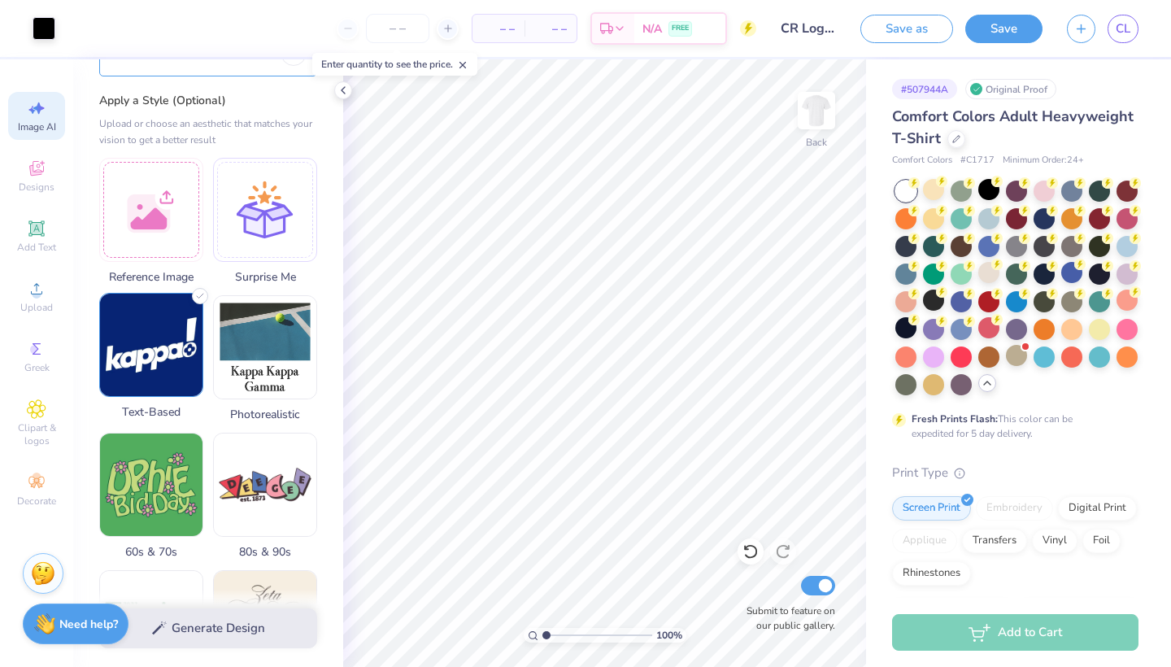
scroll to position [128, 0]
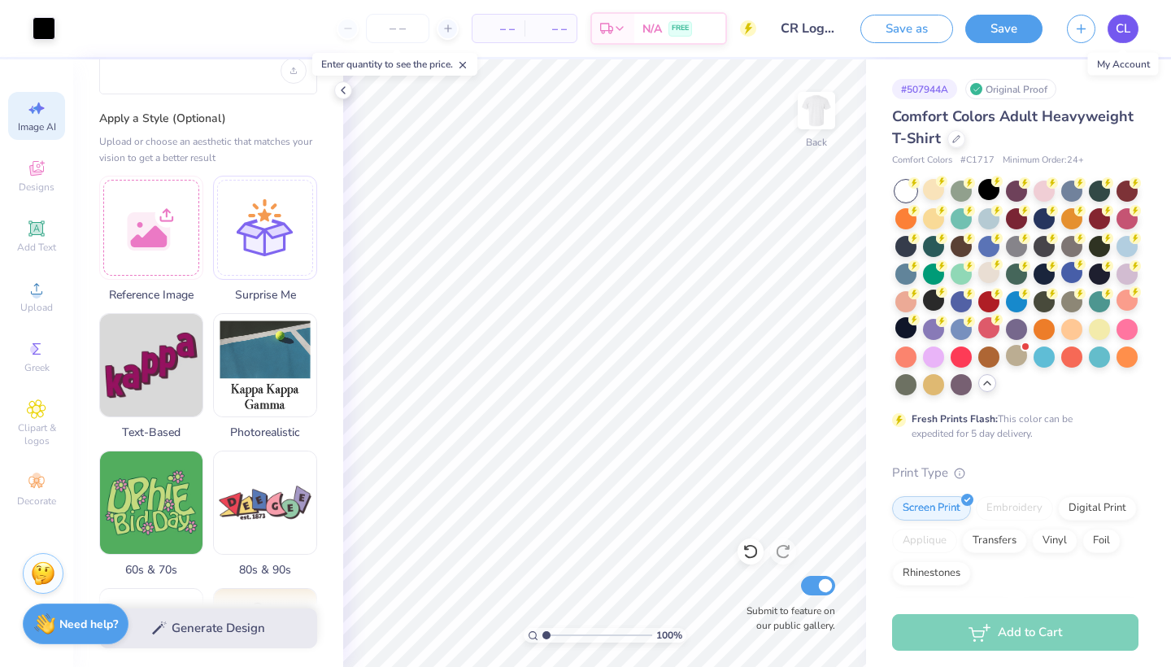
click at [1123, 34] on span "CL" at bounding box center [1123, 29] width 15 height 19
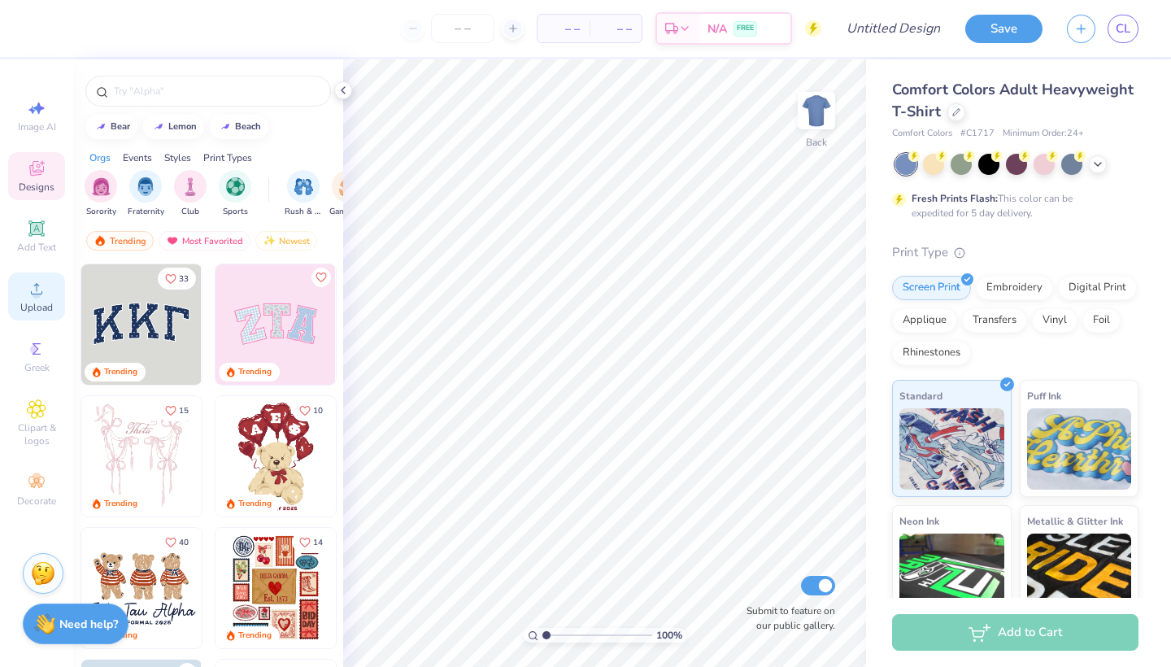
click at [47, 298] on div "Upload" at bounding box center [36, 296] width 57 height 48
click at [43, 110] on icon at bounding box center [37, 108] width 20 height 20
select select "4"
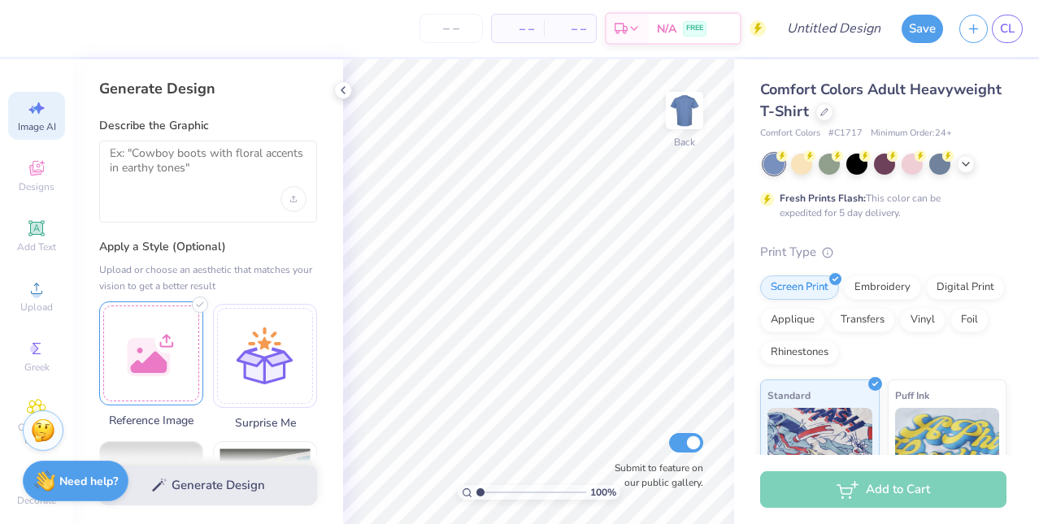
click at [163, 392] on div at bounding box center [151, 354] width 104 height 104
click at [182, 366] on div at bounding box center [151, 354] width 104 height 104
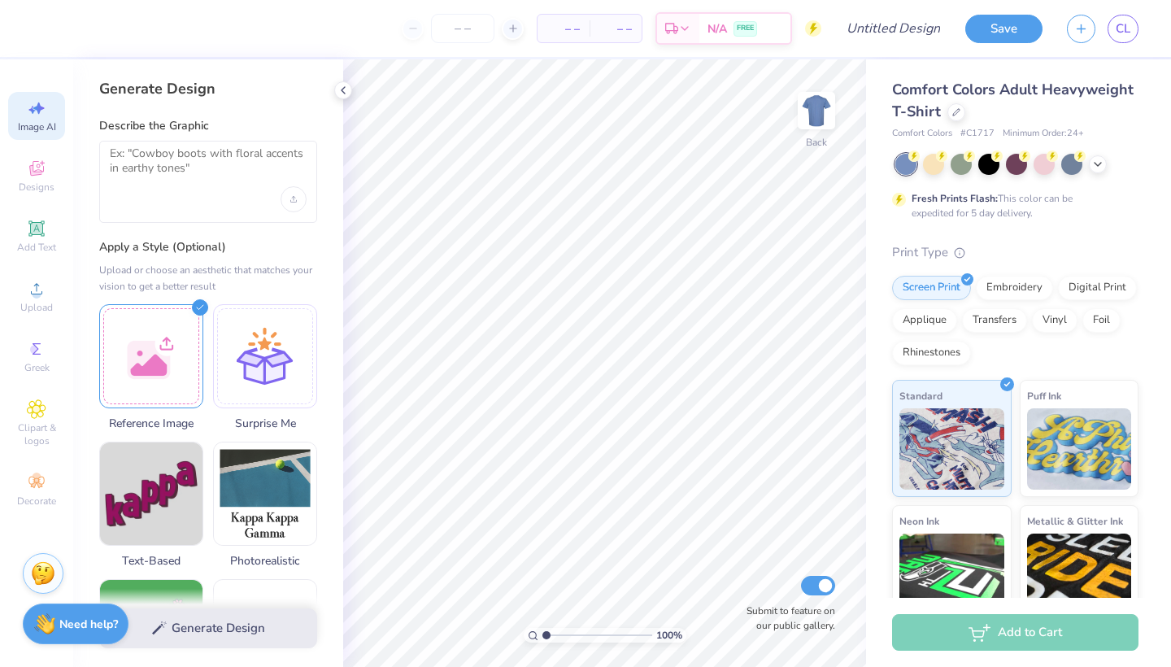
click at [329, 238] on div "Generate Design Describe the Graphic Apply a Style (Optional) Upload or choose …" at bounding box center [208, 362] width 270 height 607
click at [185, 154] on textarea at bounding box center [208, 166] width 197 height 41
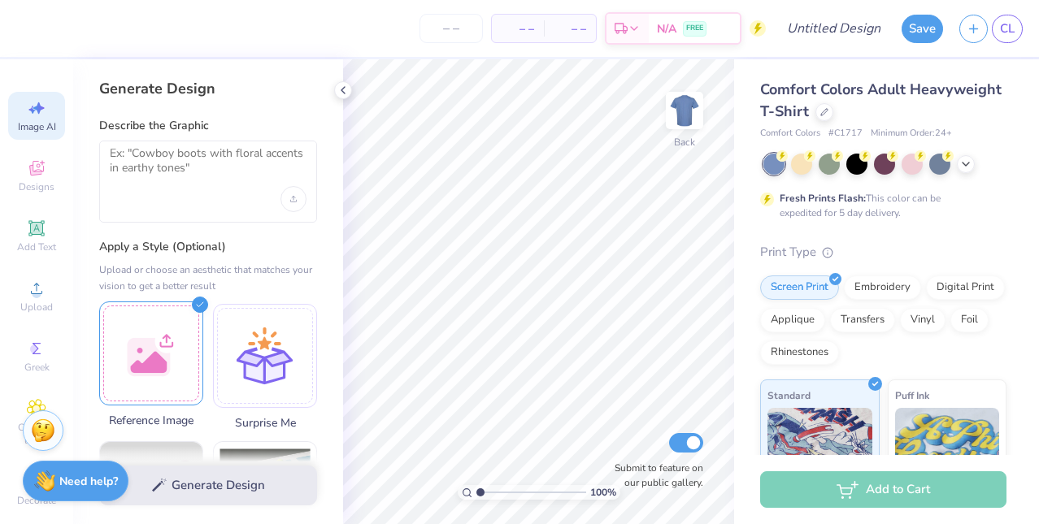
click at [150, 371] on div at bounding box center [151, 354] width 104 height 104
click at [324, 291] on div "Generate Design Describe the Graphic Apply a Style (Optional) Upload or choose …" at bounding box center [208, 291] width 270 height 465
click at [185, 368] on div at bounding box center [151, 356] width 104 height 104
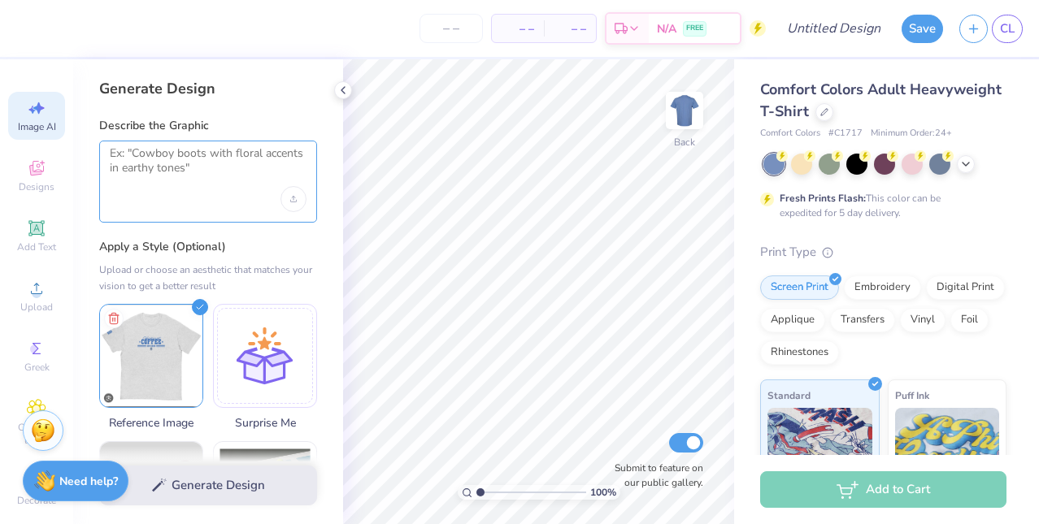
click at [213, 177] on textarea at bounding box center [208, 166] width 197 height 41
click at [176, 183] on textarea at bounding box center [208, 166] width 197 height 41
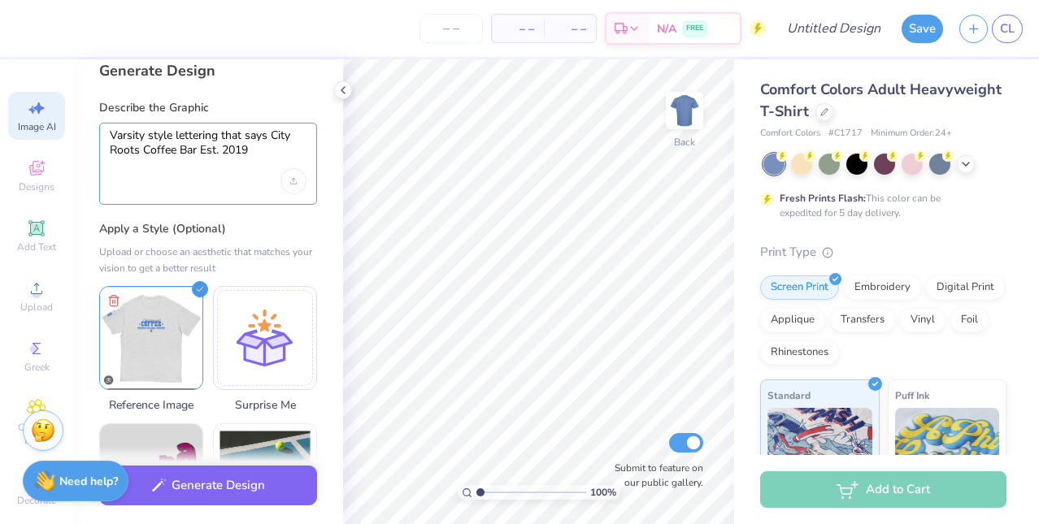
scroll to position [24, 0]
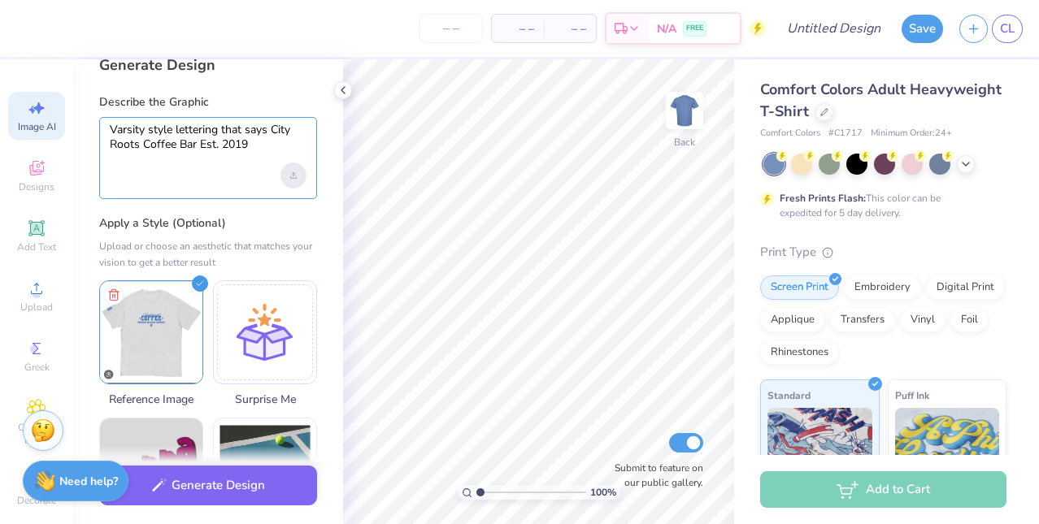
type textarea "Varsity style lettering that says City Roots Coffee Bar Est. 2019"
click at [287, 174] on div "Upload image" at bounding box center [294, 176] width 26 height 26
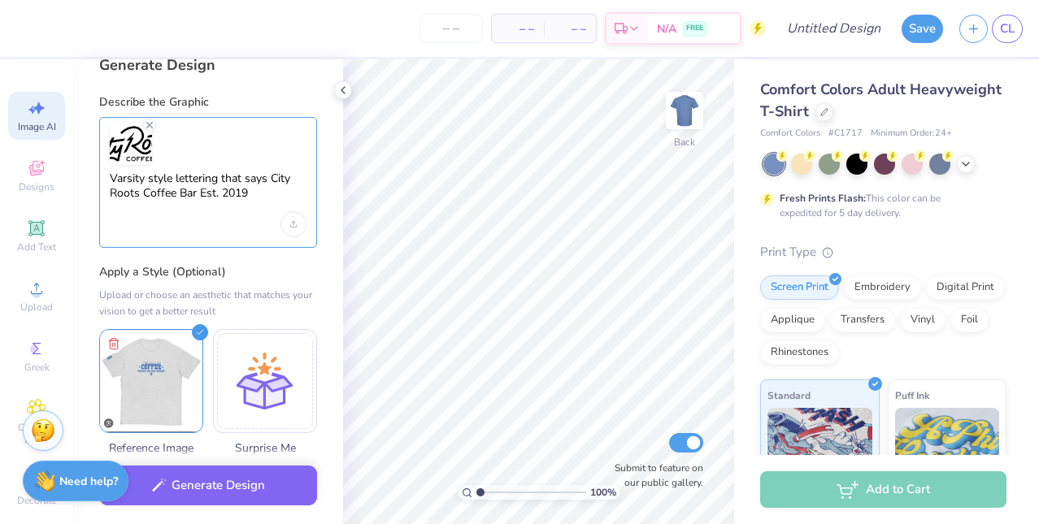
click at [198, 189] on textarea "Varsity style lettering that says City Roots Coffee Bar Est. 2019" at bounding box center [208, 192] width 197 height 41
click at [262, 184] on textarea "Varsity style lettering that says City Roots Coffee Bar Est. 2019" at bounding box center [208, 192] width 197 height 41
drag, startPoint x: 248, startPoint y: 194, endPoint x: 152, endPoint y: 187, distance: 96.2
click at [152, 187] on textarea "Varsity style lettering that says City Roots Coffee Bar Est. 2019" at bounding box center [208, 192] width 197 height 41
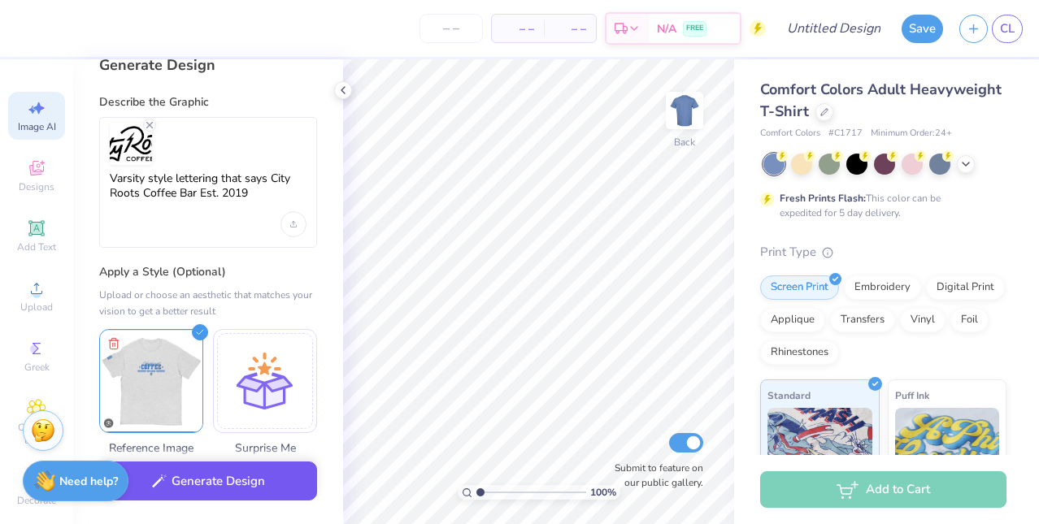
click at [244, 478] on button "Generate Design" at bounding box center [208, 482] width 218 height 40
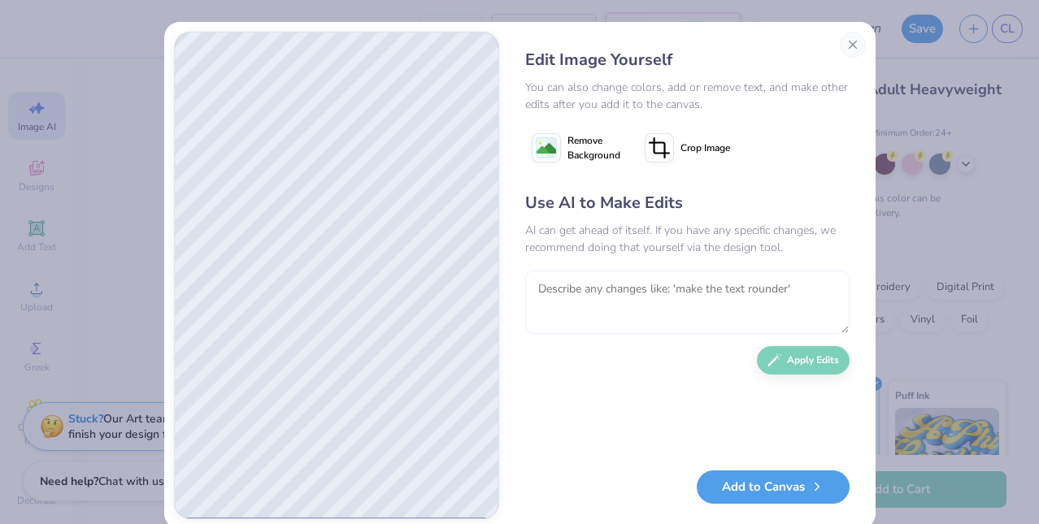
click at [607, 303] on textarea at bounding box center [687, 302] width 324 height 63
type textarea "Remove the stars and incorporate lightning bolts into the design"
click at [797, 365] on button "Apply Edits" at bounding box center [803, 356] width 93 height 28
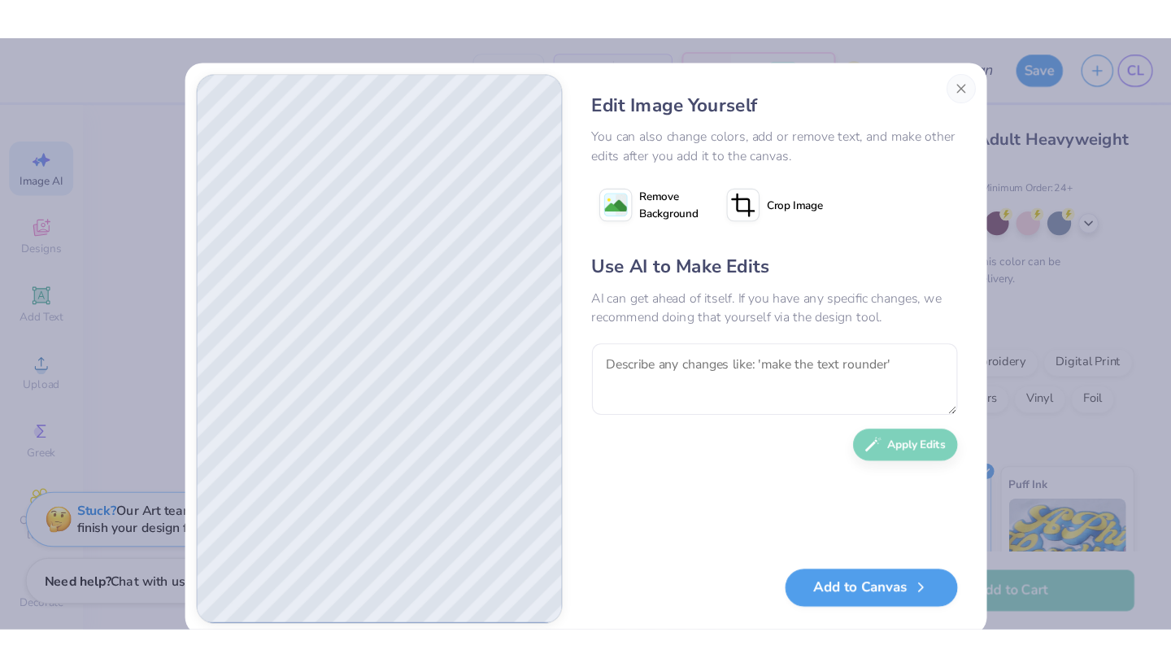
scroll to position [0, 0]
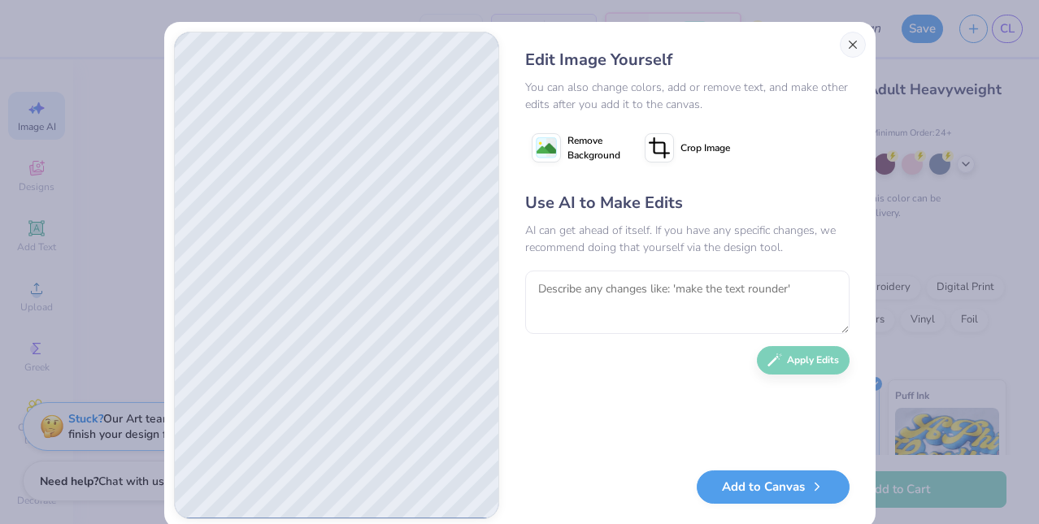
click at [855, 46] on button "Close" at bounding box center [853, 45] width 26 height 26
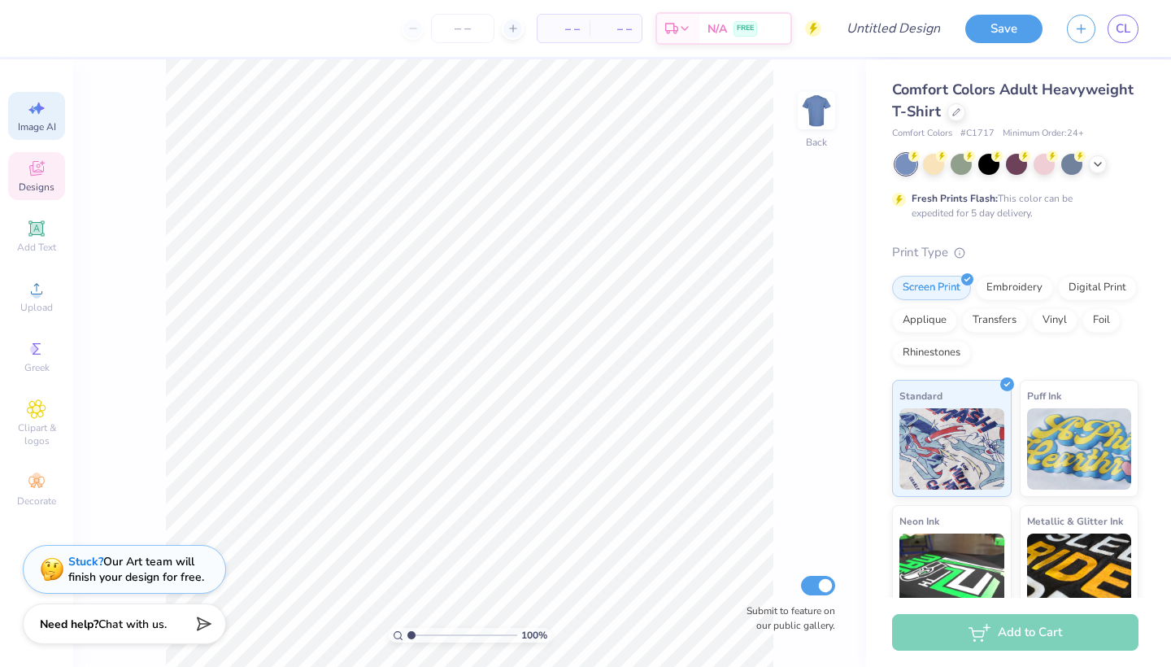
click at [41, 165] on icon at bounding box center [37, 169] width 20 height 20
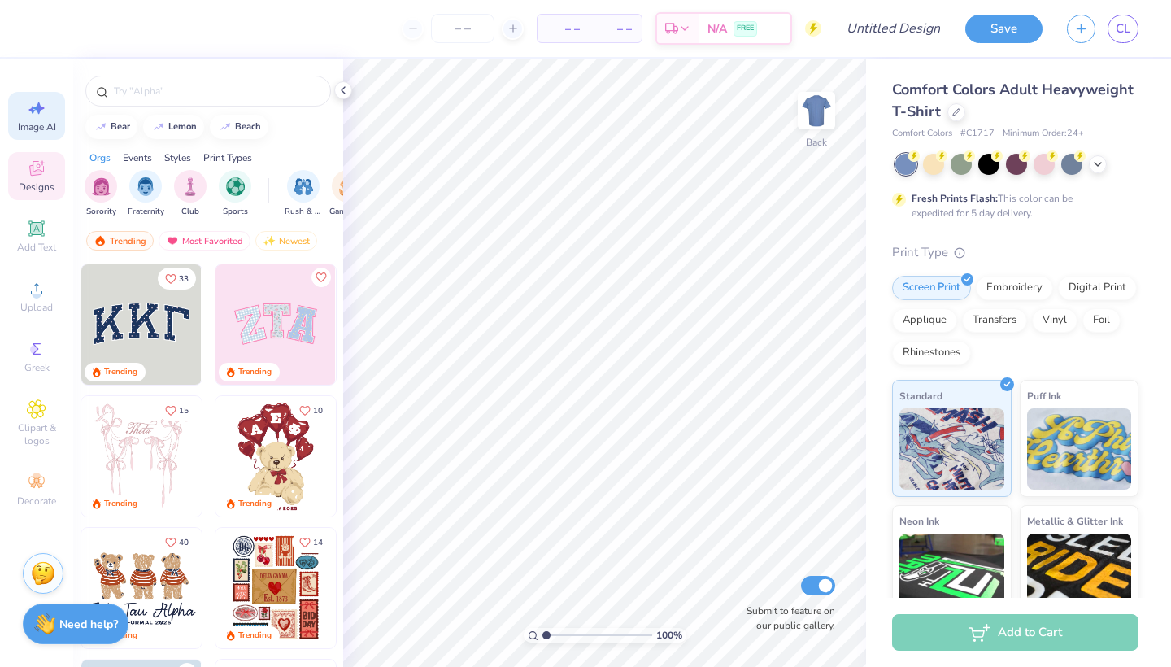
click at [42, 118] on div "Image AI" at bounding box center [36, 116] width 57 height 48
select select "4"
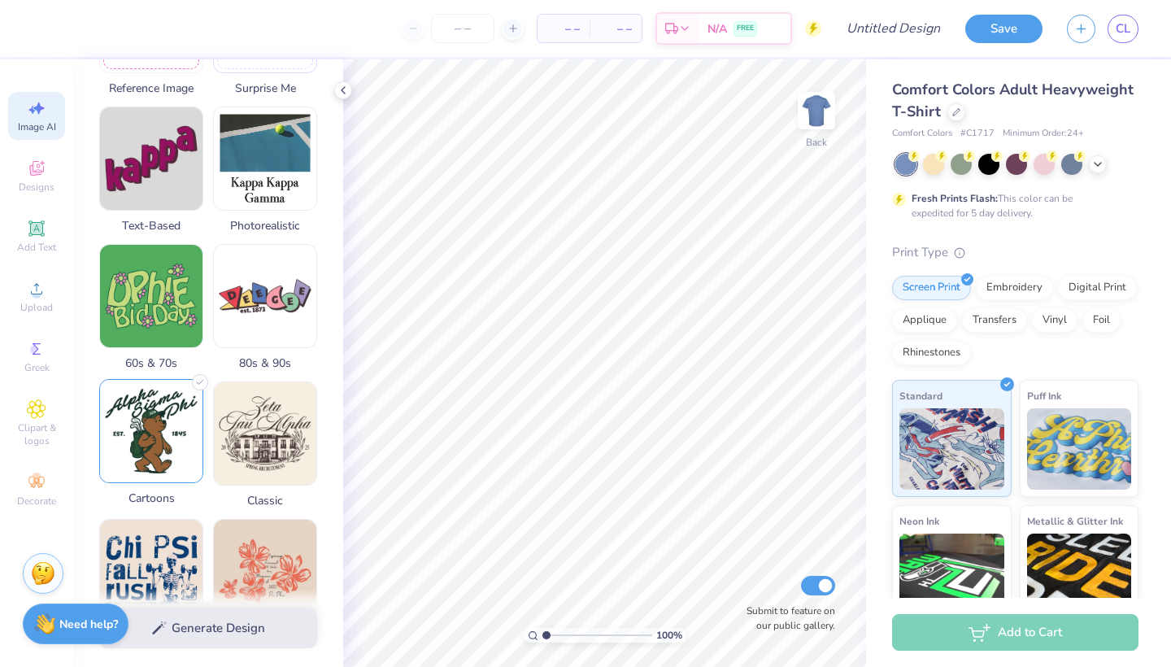
scroll to position [340, 0]
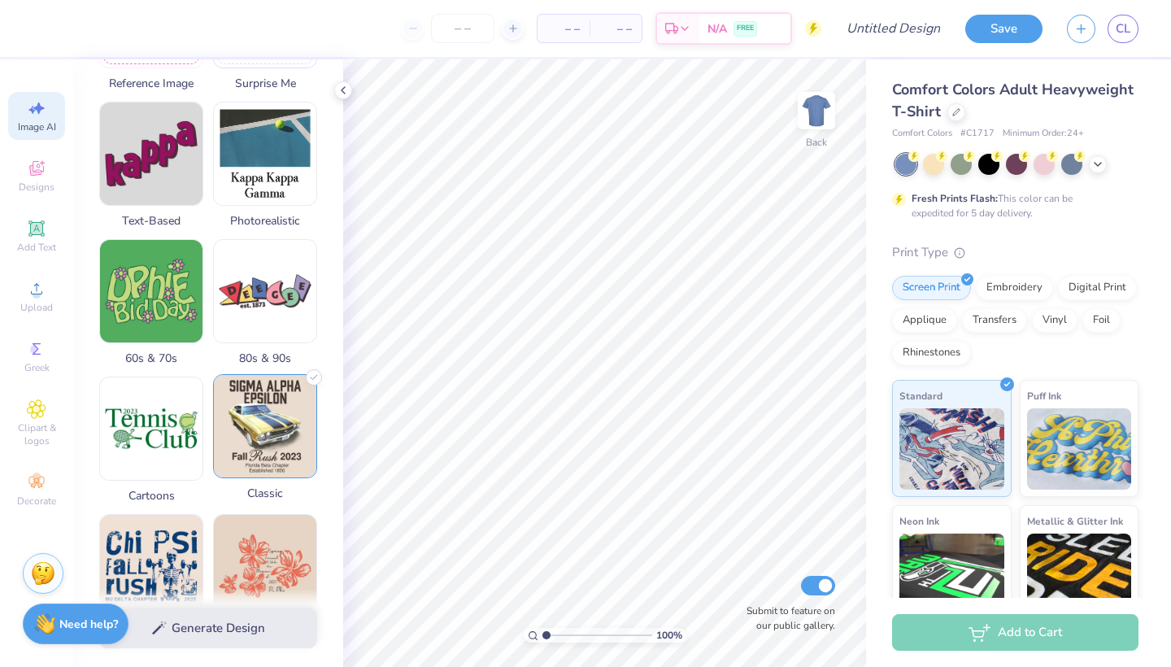
click at [257, 462] on img at bounding box center [265, 426] width 102 height 102
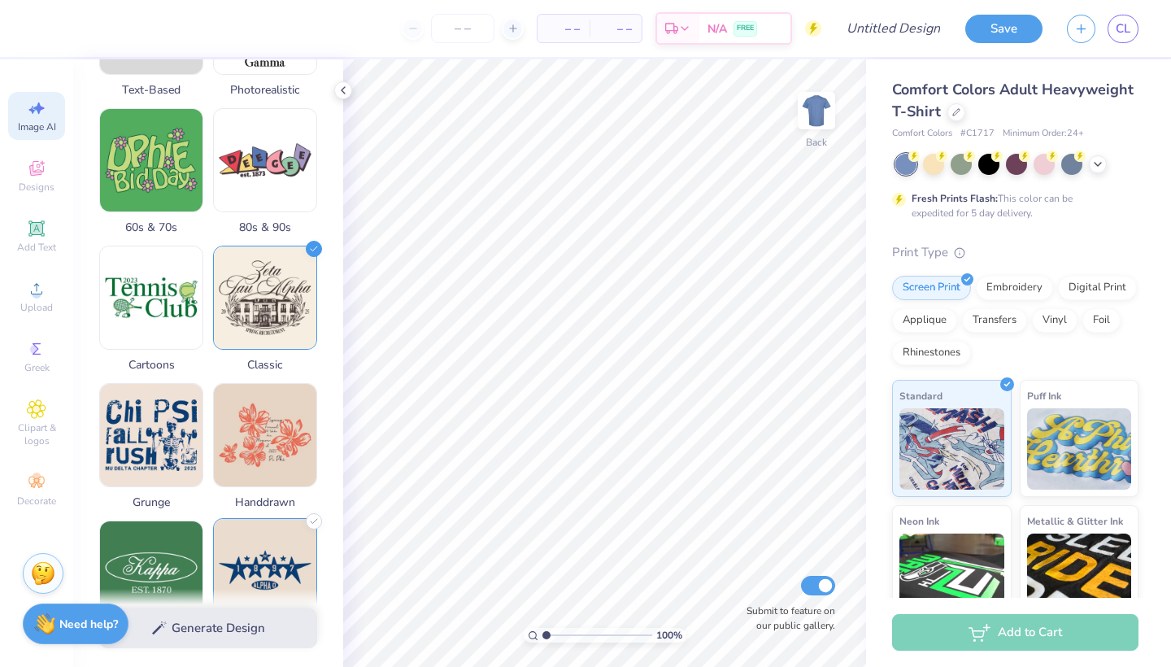
scroll to position [428, 0]
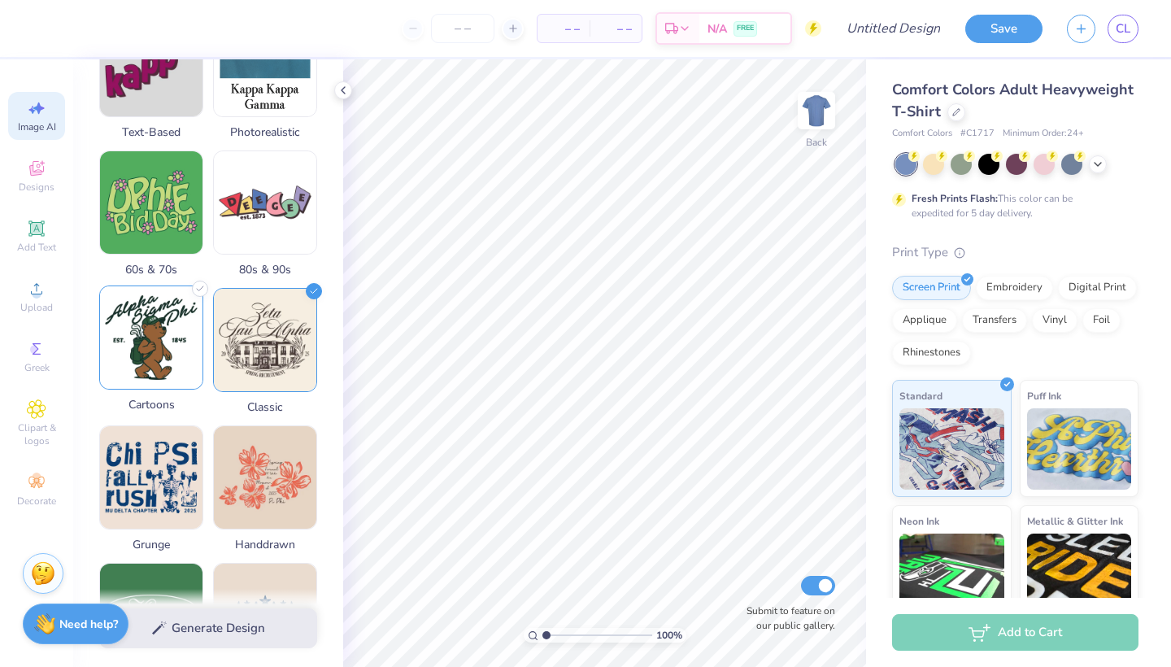
click at [151, 363] on img at bounding box center [151, 337] width 102 height 102
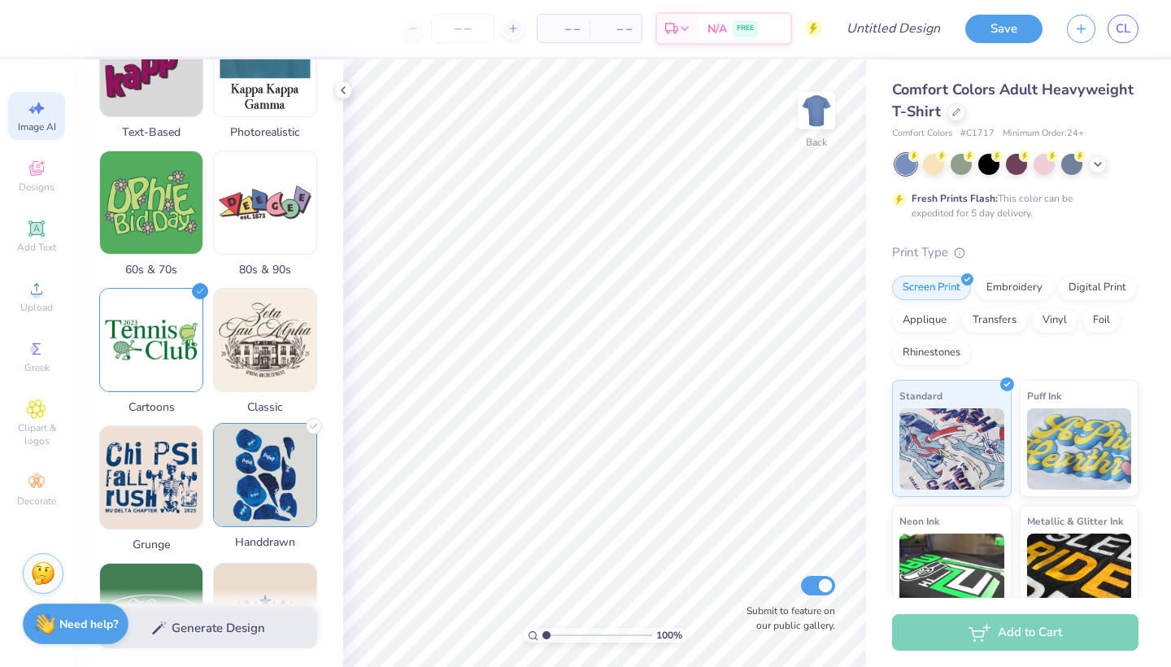
click at [257, 471] on img at bounding box center [265, 475] width 102 height 102
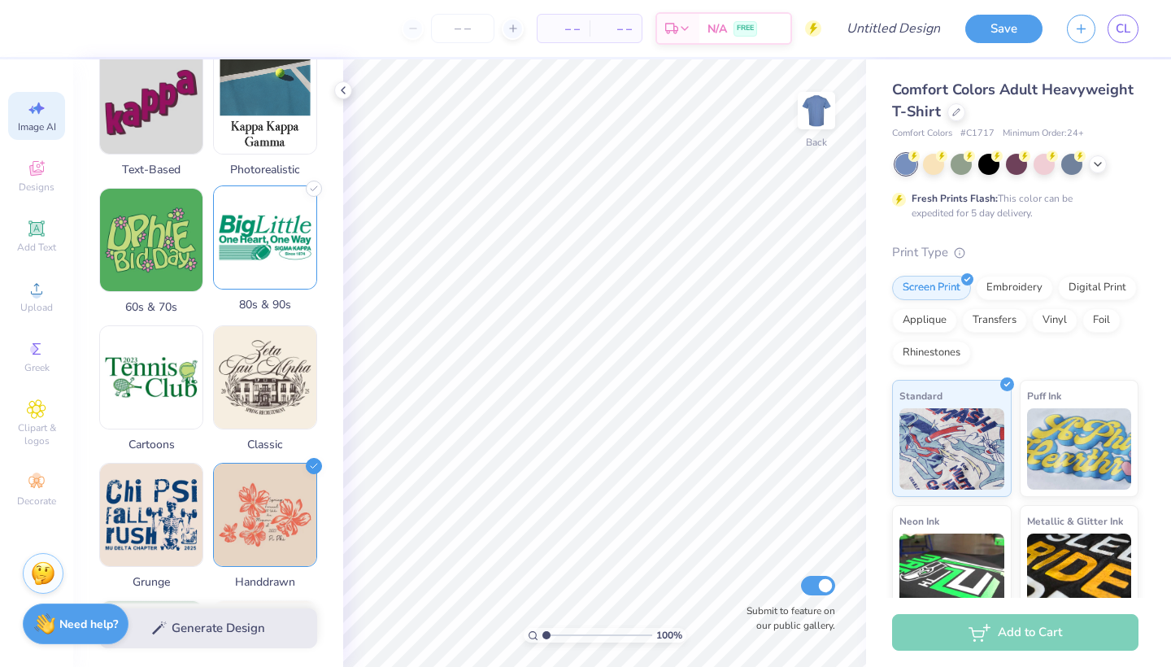
scroll to position [528, 0]
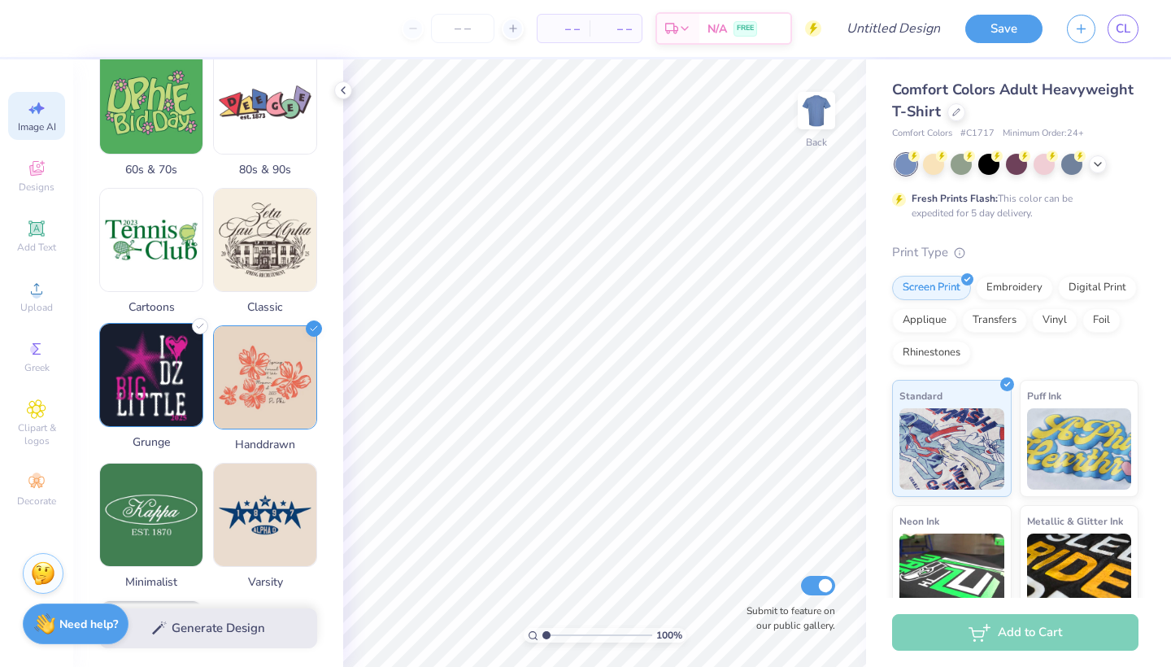
click at [140, 390] on img at bounding box center [151, 375] width 102 height 102
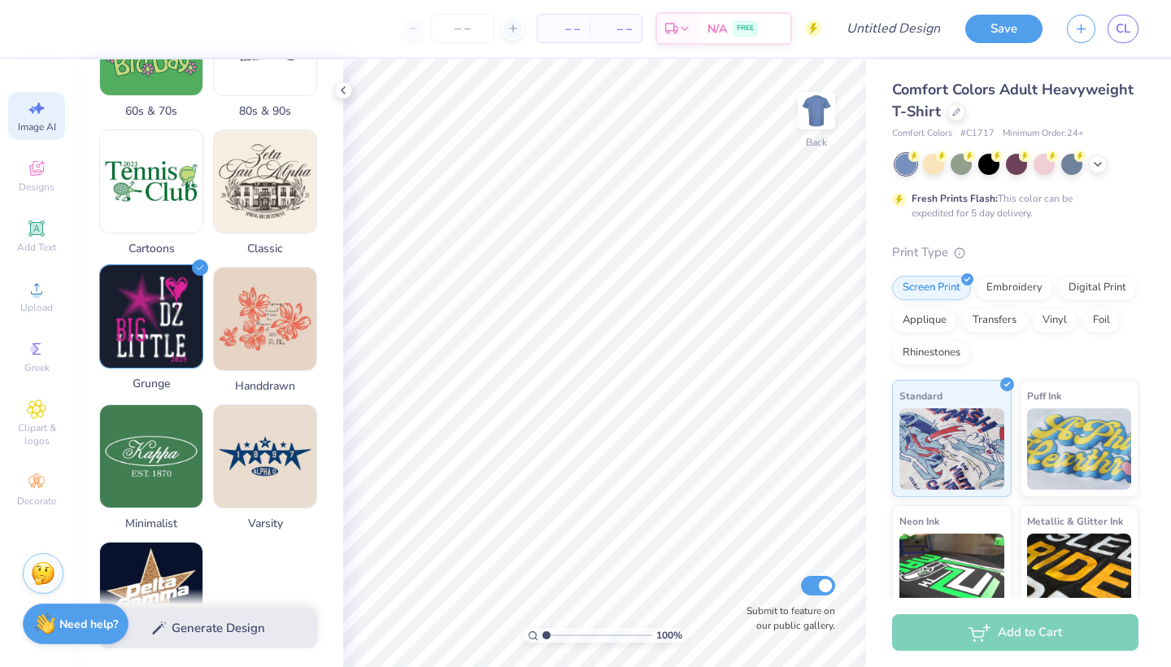
scroll to position [597, 0]
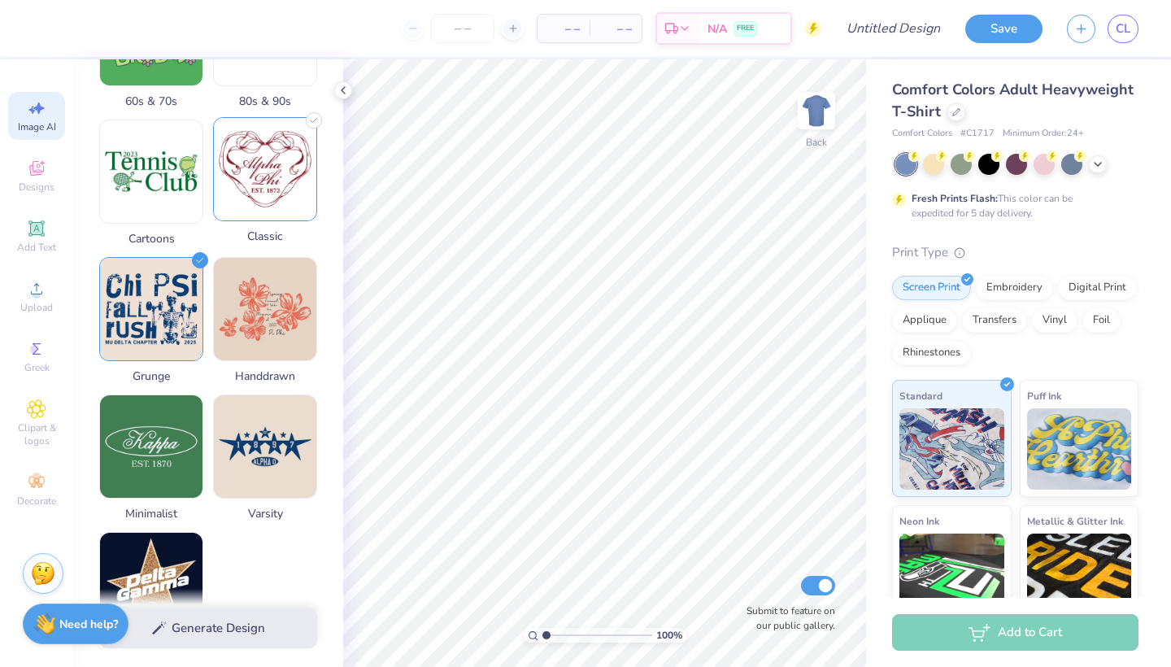
click at [258, 198] on img at bounding box center [265, 169] width 102 height 102
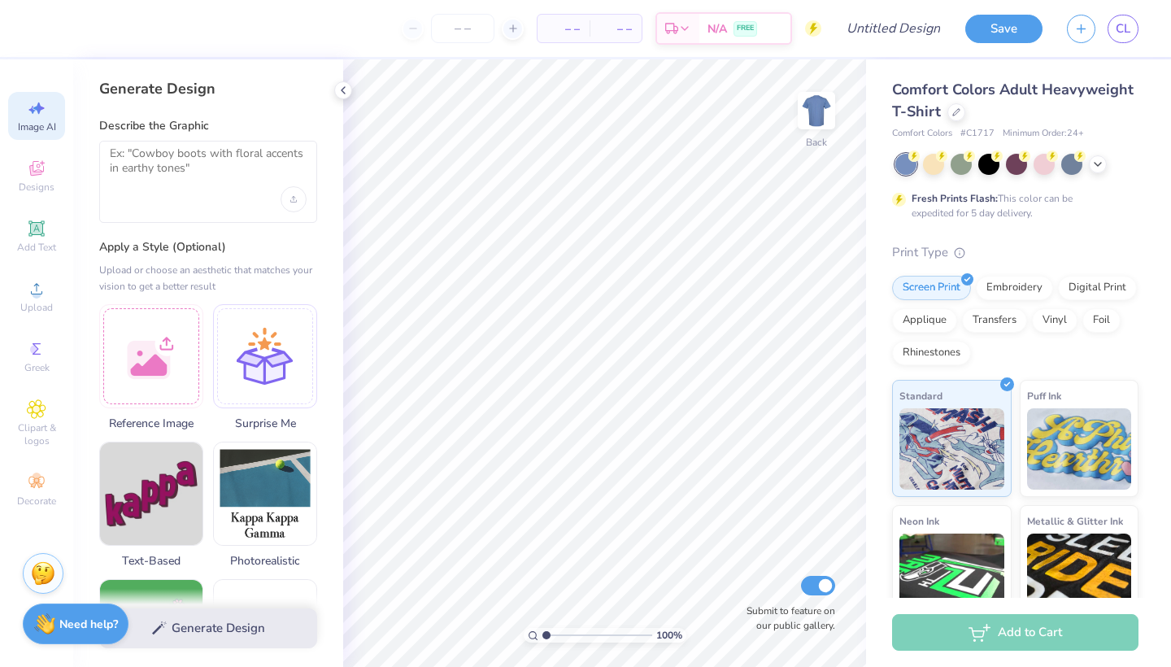
scroll to position [0, 0]
click at [184, 193] on div at bounding box center [208, 182] width 218 height 82
click at [138, 154] on textarea at bounding box center [208, 166] width 197 height 41
click at [155, 185] on textarea at bounding box center [208, 166] width 197 height 41
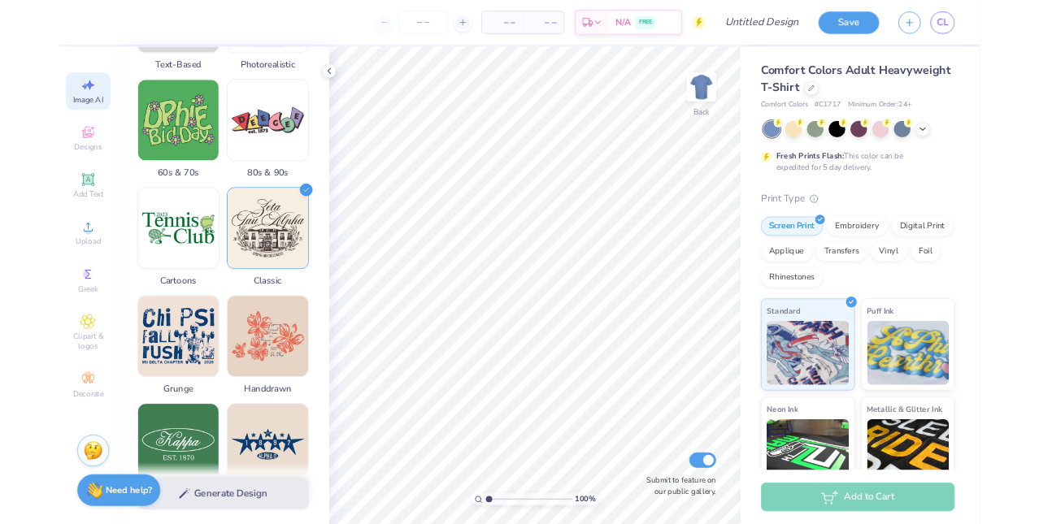
scroll to position [486, 0]
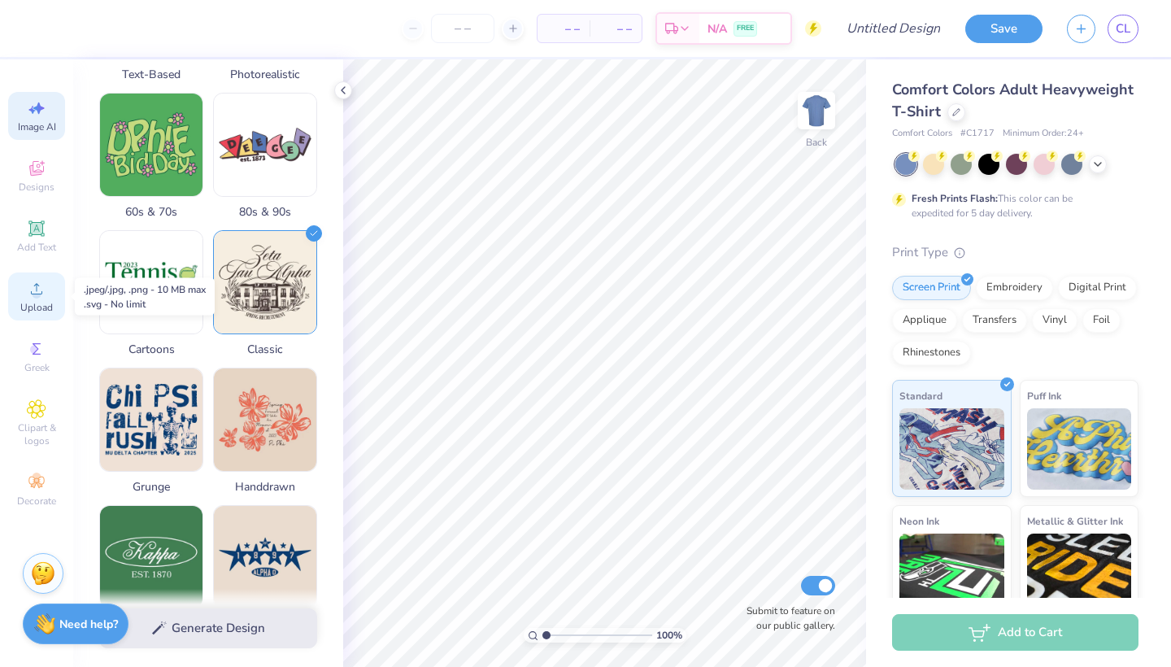
click at [36, 300] on div "Upload" at bounding box center [36, 296] width 57 height 48
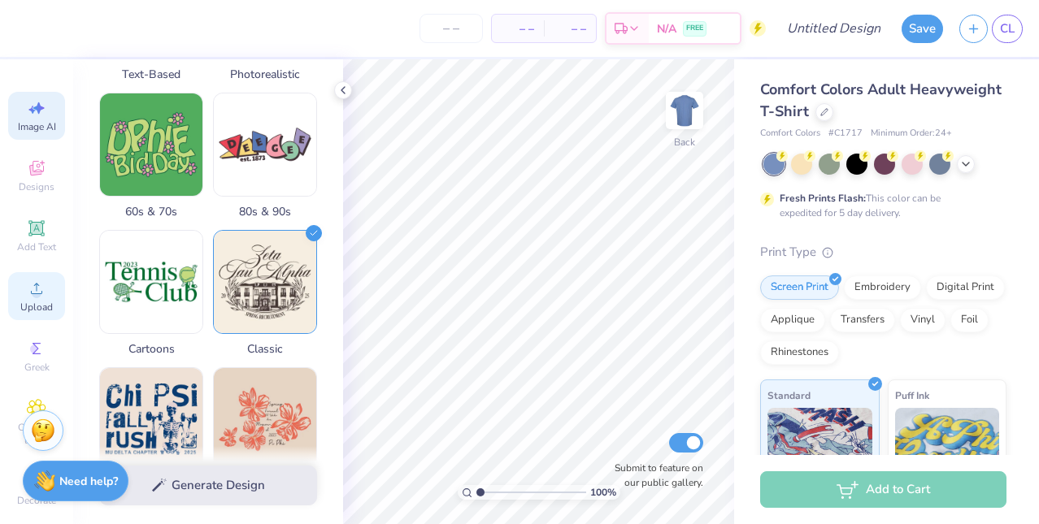
click at [36, 302] on span "Upload" at bounding box center [36, 307] width 33 height 13
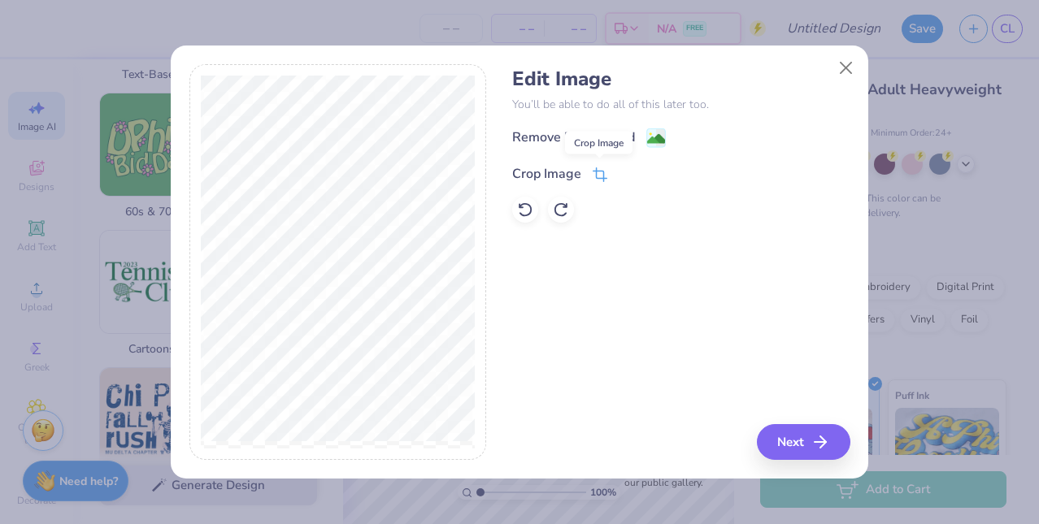
click at [598, 174] on icon at bounding box center [600, 174] width 15 height 15
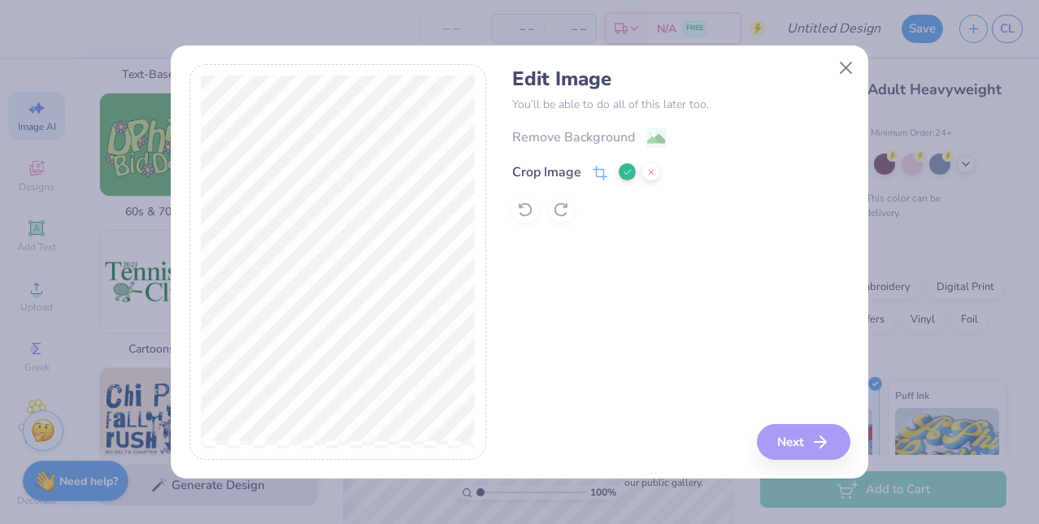
click at [654, 168] on icon at bounding box center [651, 172] width 10 height 10
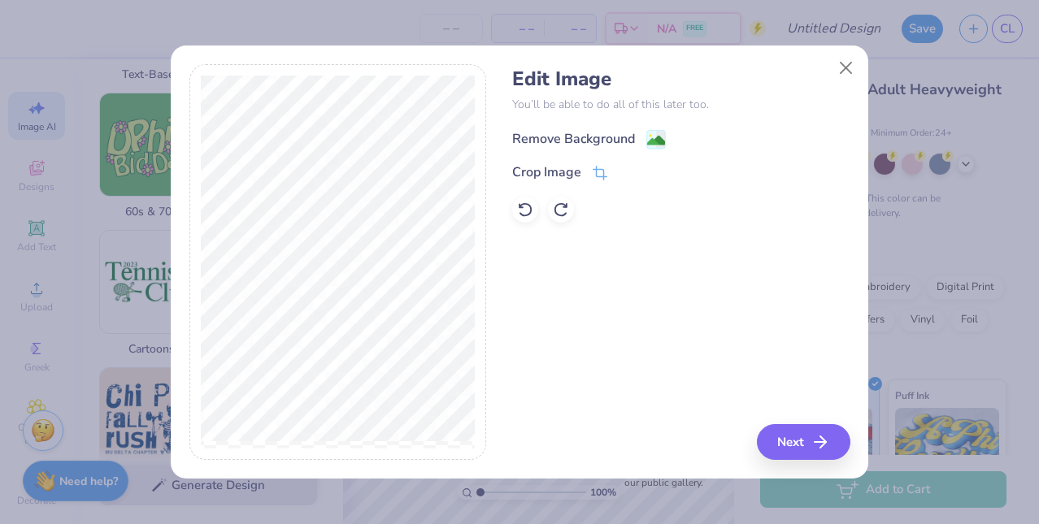
click at [655, 140] on image at bounding box center [656, 141] width 18 height 18
click at [804, 449] on button "Next" at bounding box center [806, 442] width 94 height 36
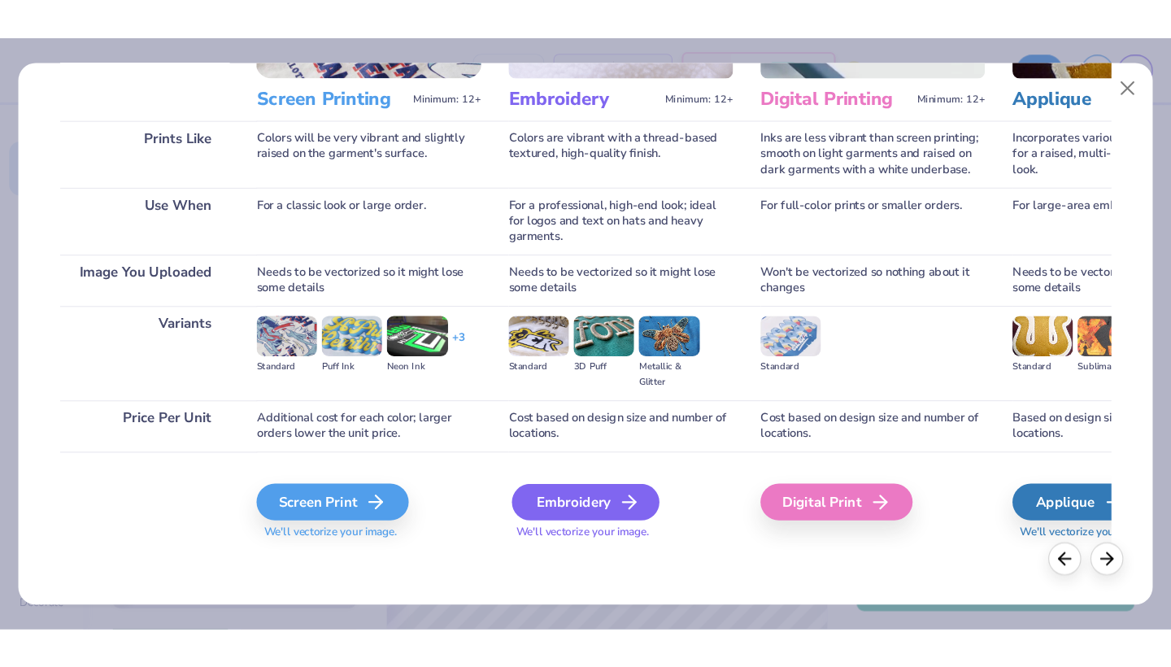
scroll to position [205, 0]
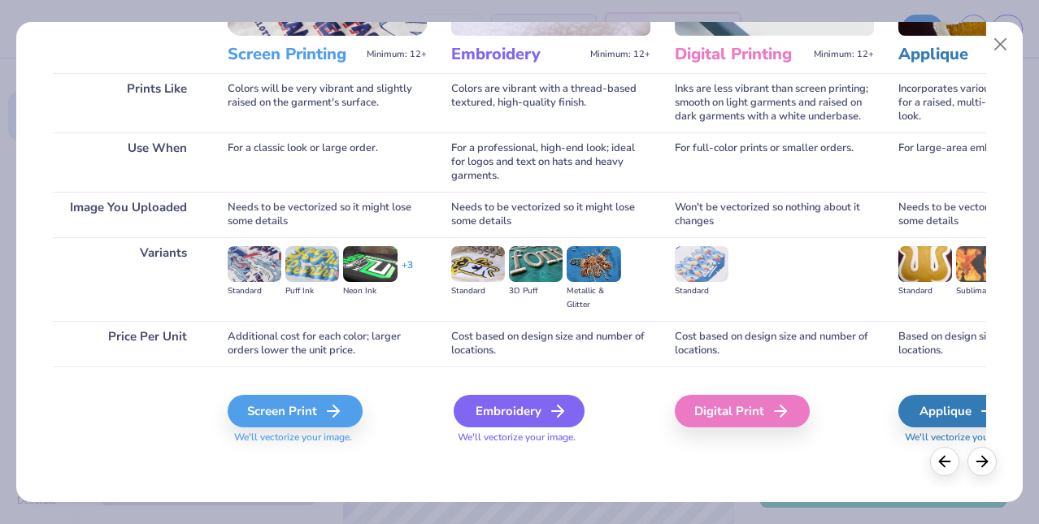
click at [540, 413] on div "Embroidery" at bounding box center [519, 411] width 131 height 33
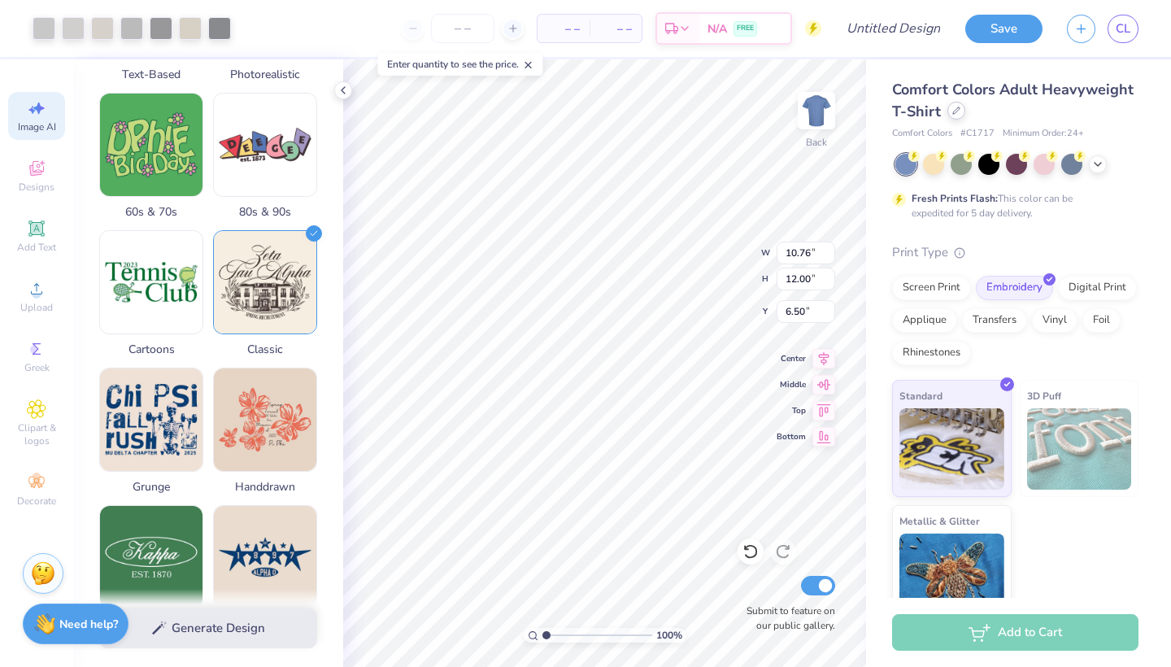
click at [955, 108] on icon at bounding box center [956, 111] width 8 height 8
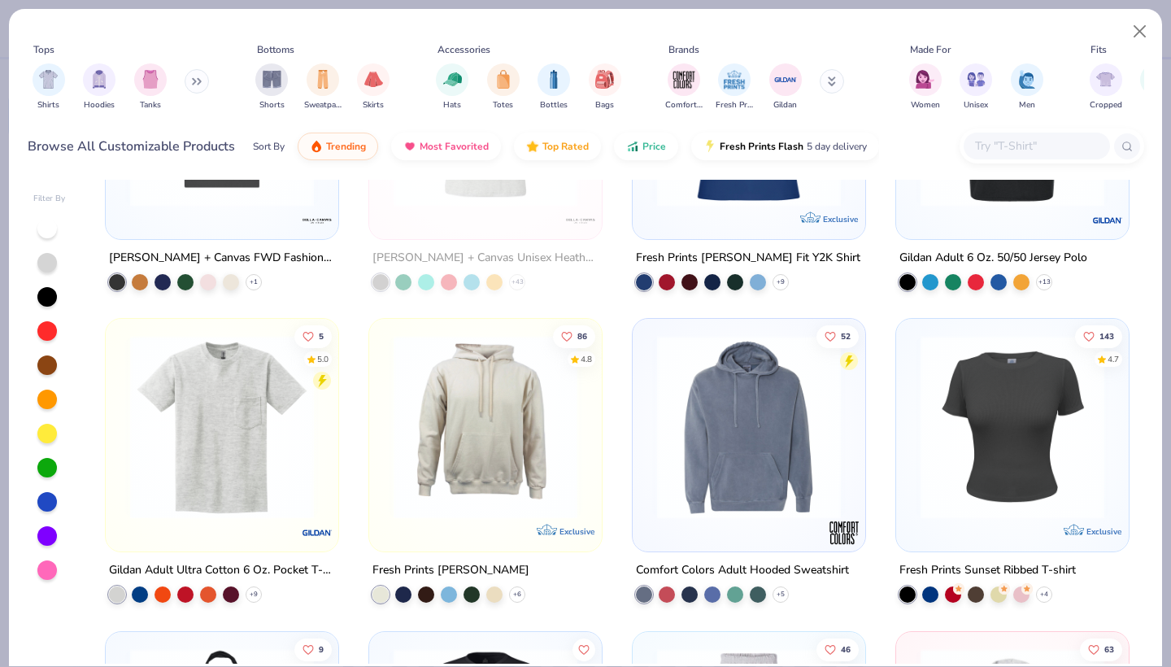
scroll to position [808, 0]
click at [715, 397] on img at bounding box center [749, 427] width 200 height 184
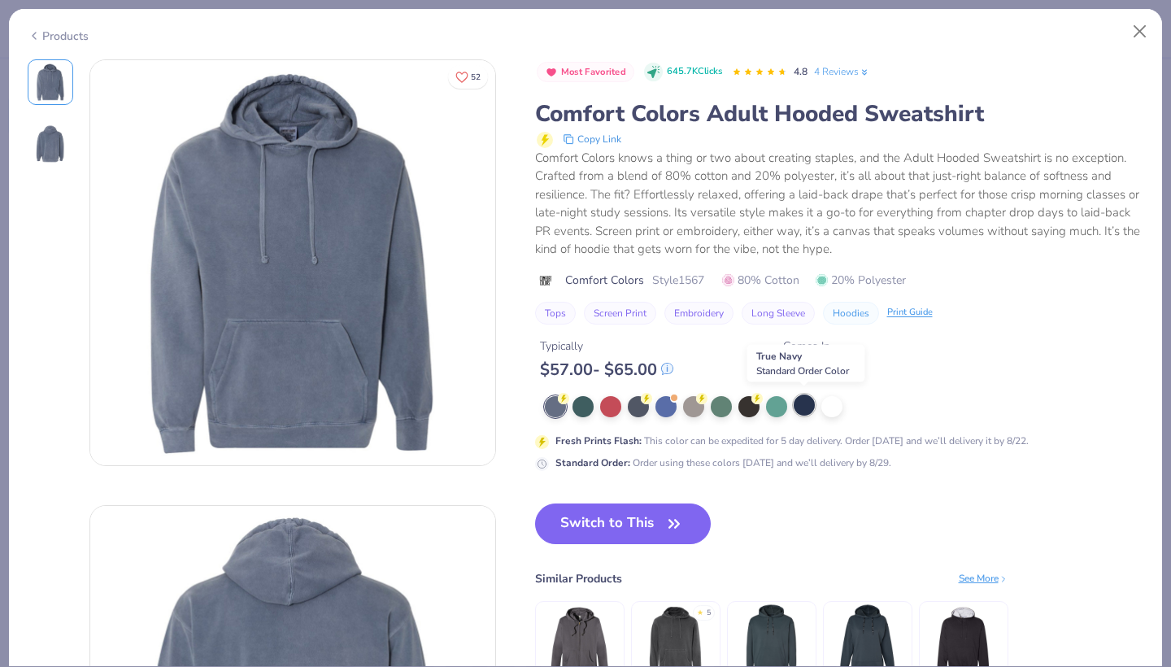
click at [808, 403] on div at bounding box center [804, 404] width 21 height 21
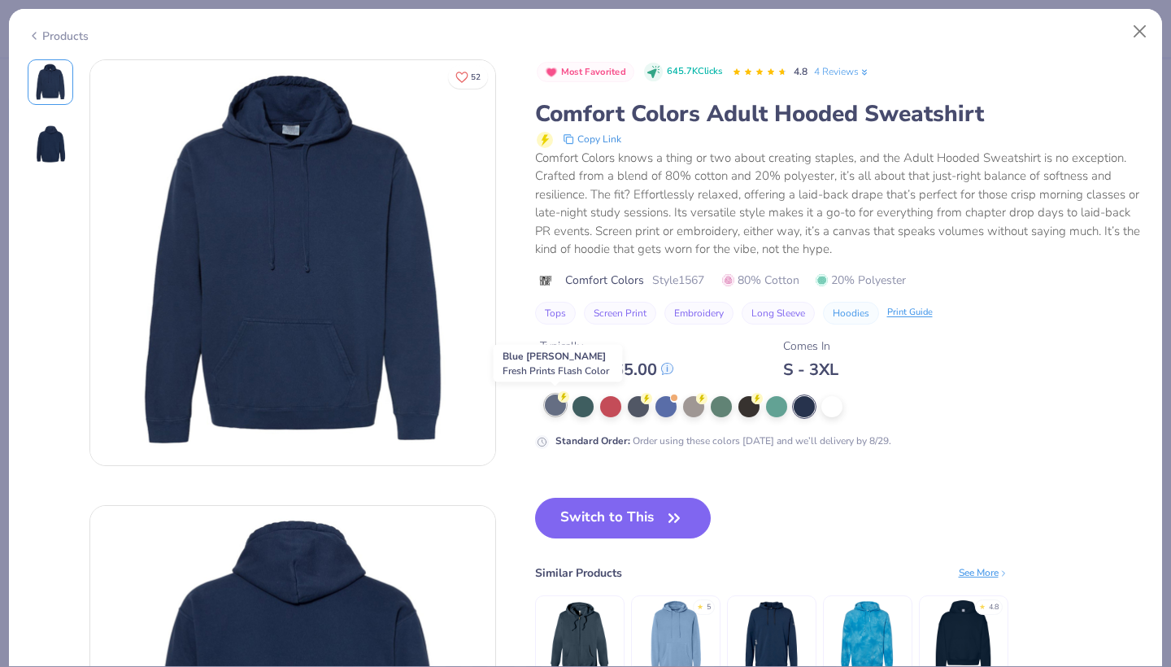
click at [555, 402] on div at bounding box center [555, 404] width 21 height 21
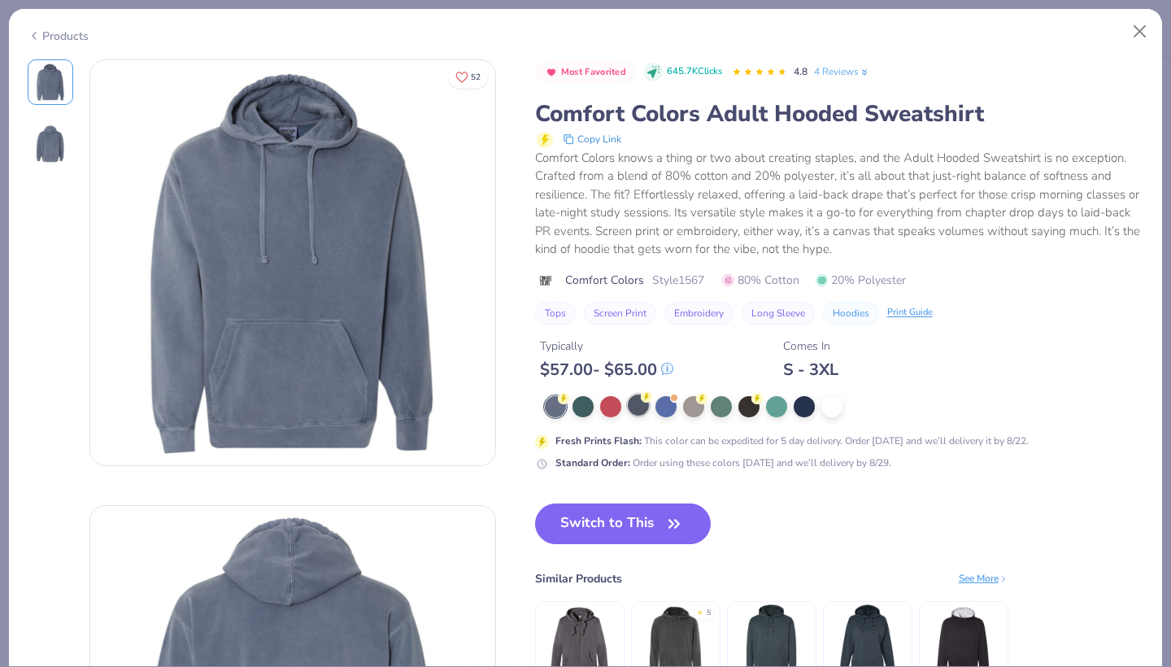
click at [643, 404] on div at bounding box center [638, 404] width 21 height 21
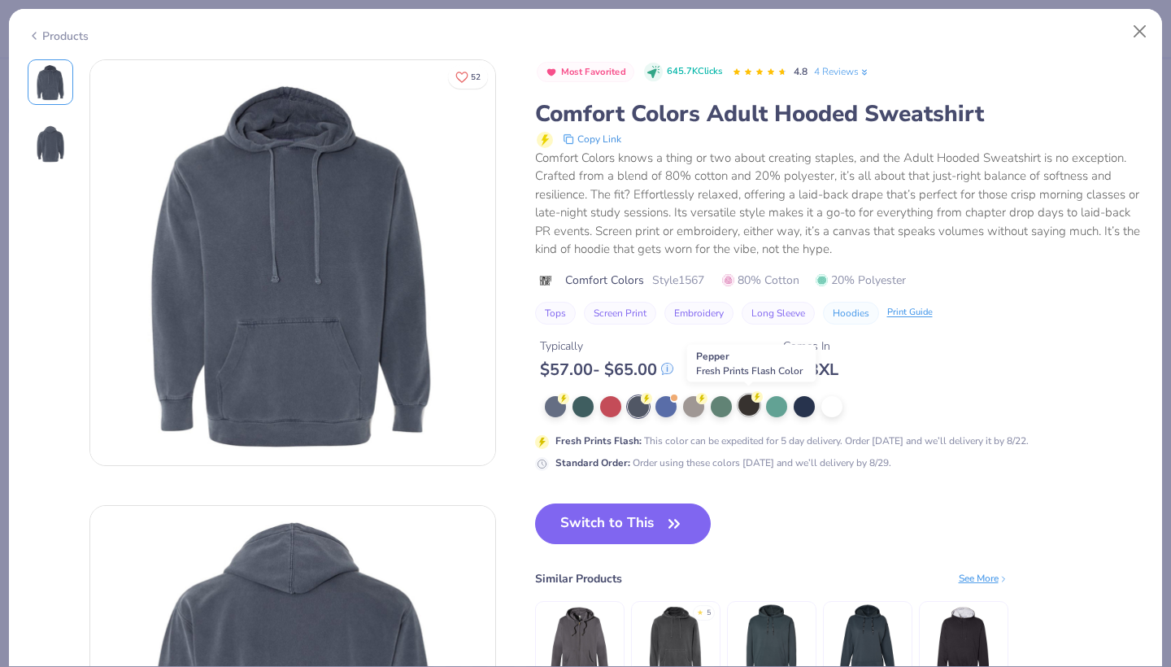
click at [756, 404] on div at bounding box center [748, 404] width 21 height 21
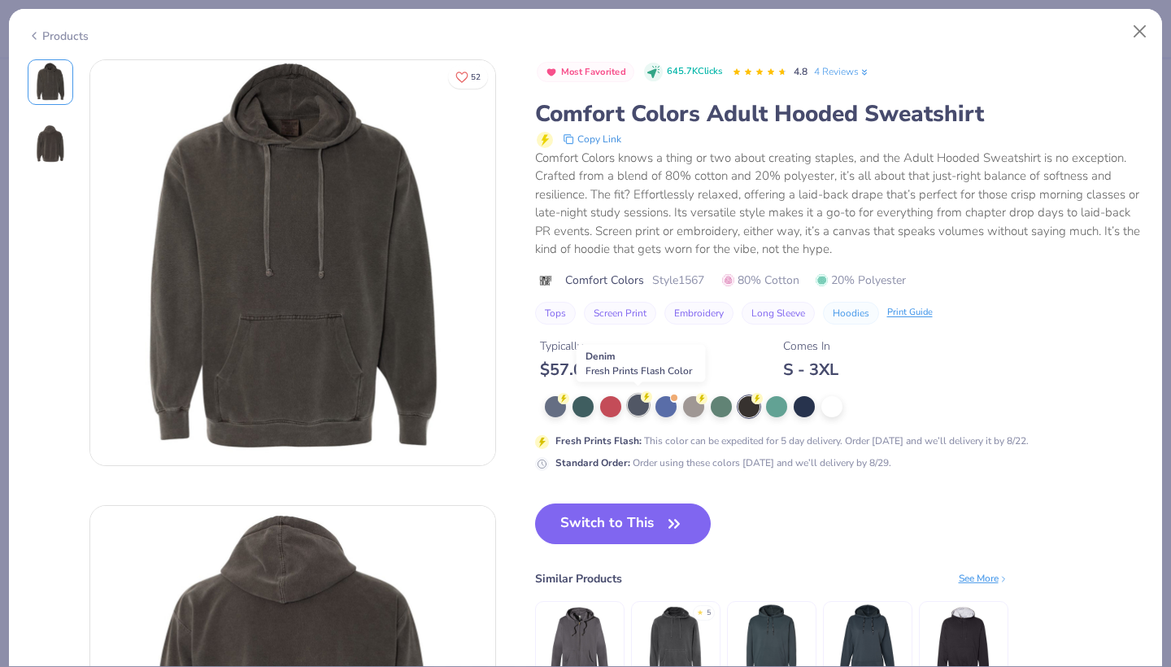
click at [642, 410] on div at bounding box center [638, 404] width 21 height 21
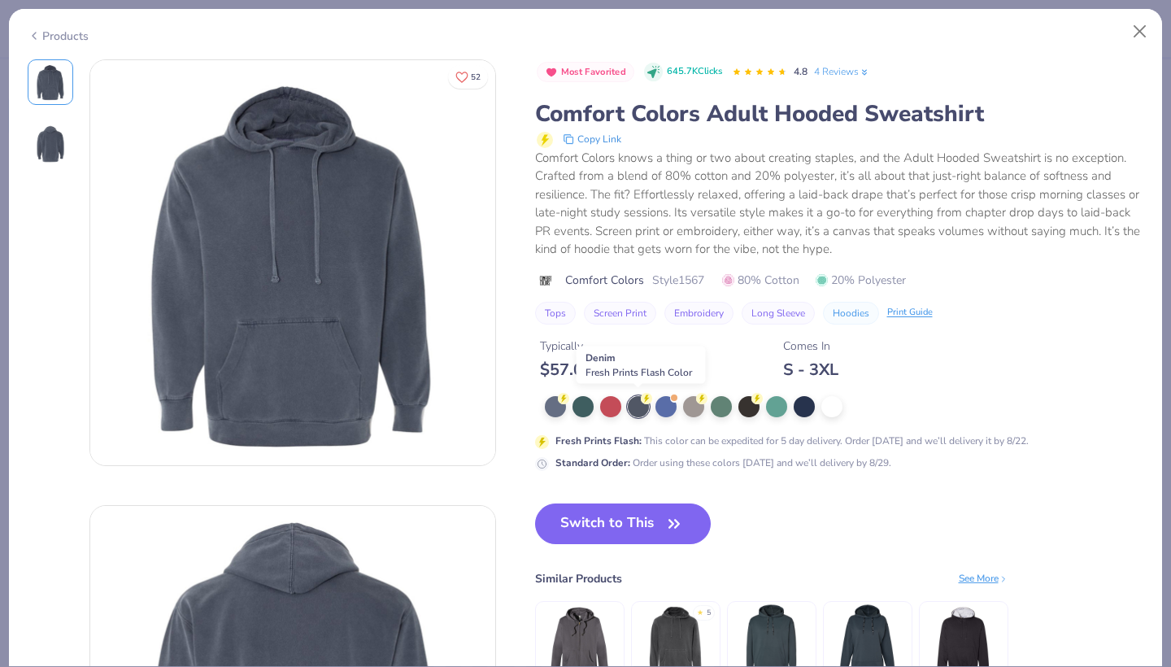
scroll to position [8, 0]
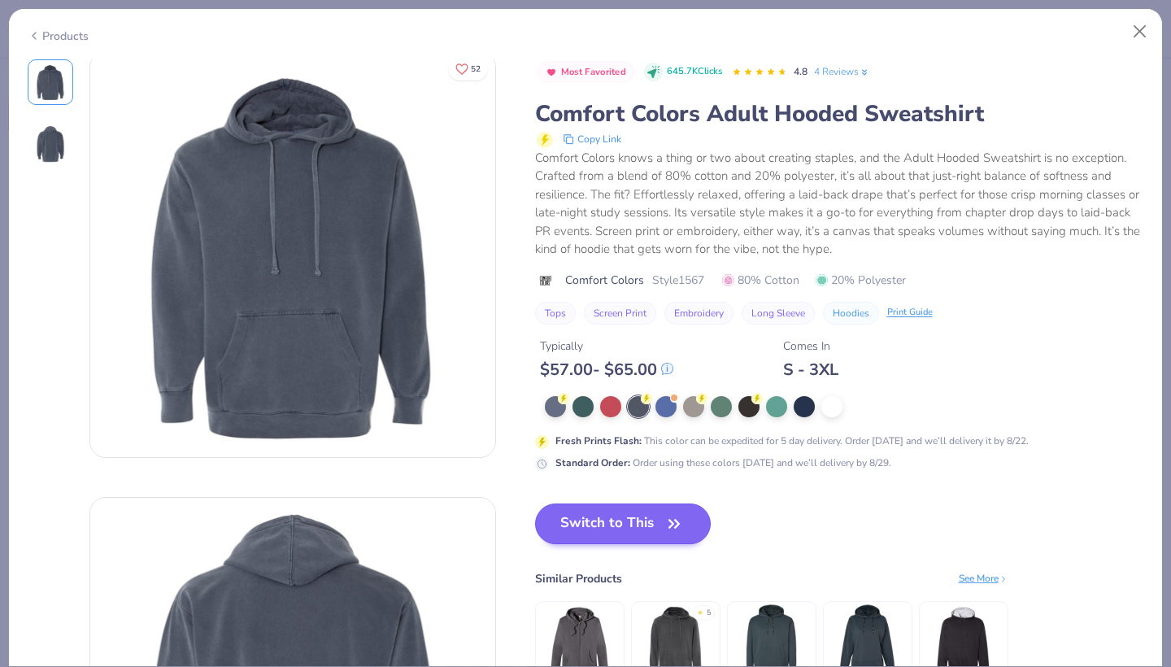
click at [668, 519] on icon "button" at bounding box center [674, 523] width 23 height 23
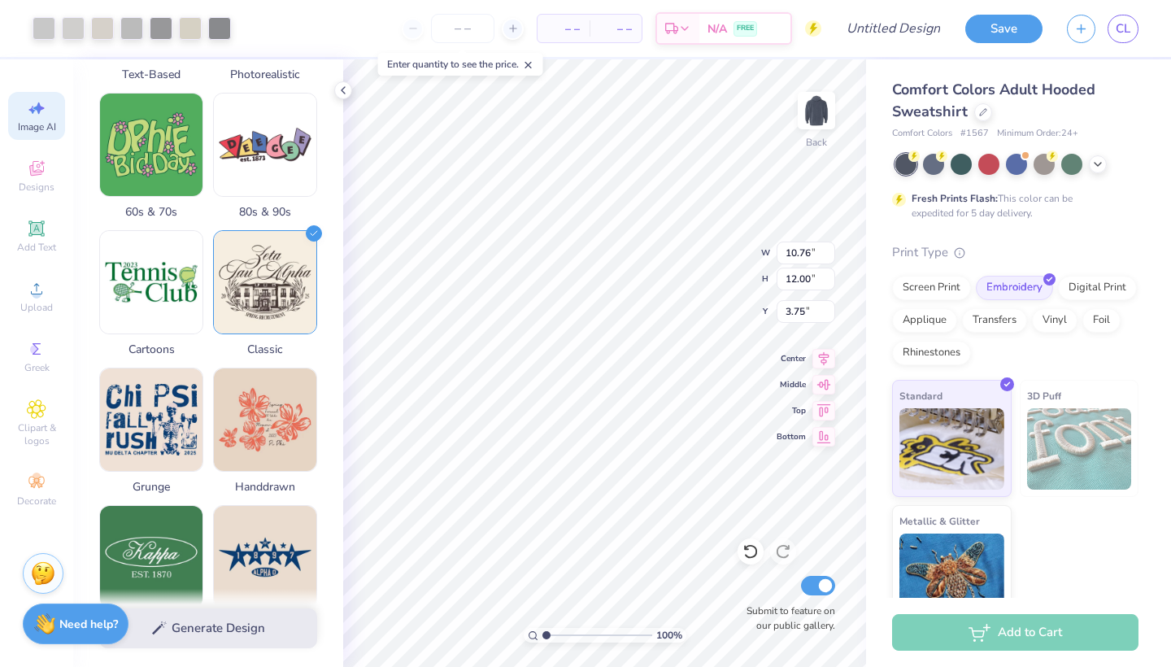
type input "3.00"
type input "10.60"
type input "11.82"
type input "3.18"
type input "10.59"
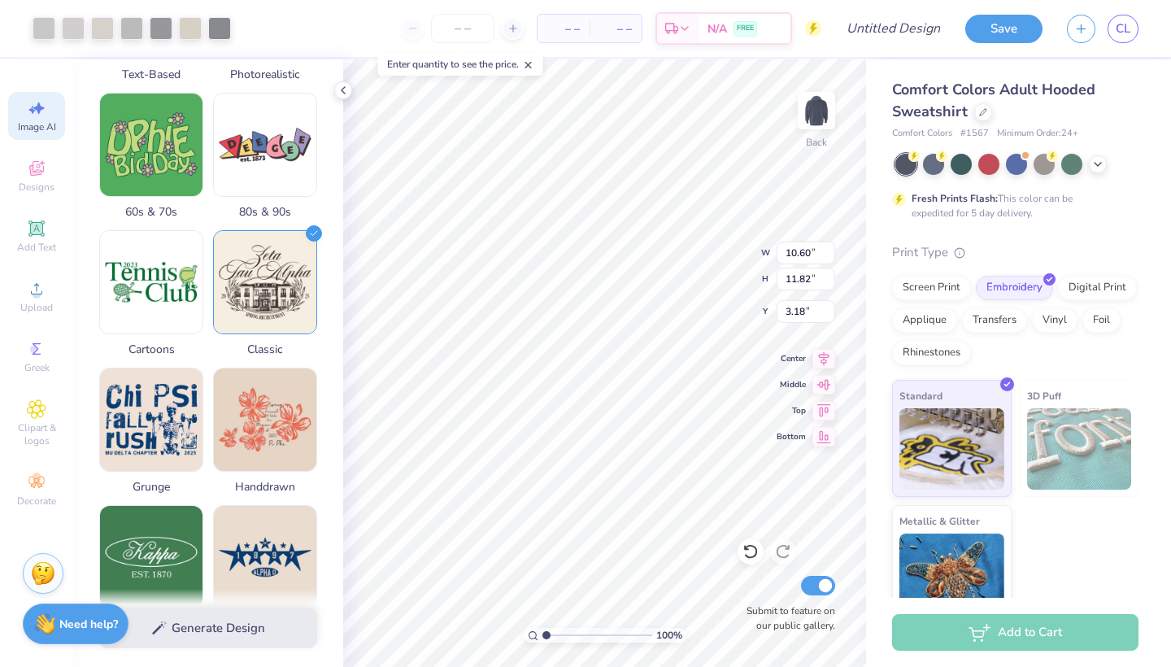
type input "11.80"
type input "3.51"
